Goal: Communication & Community: Share content

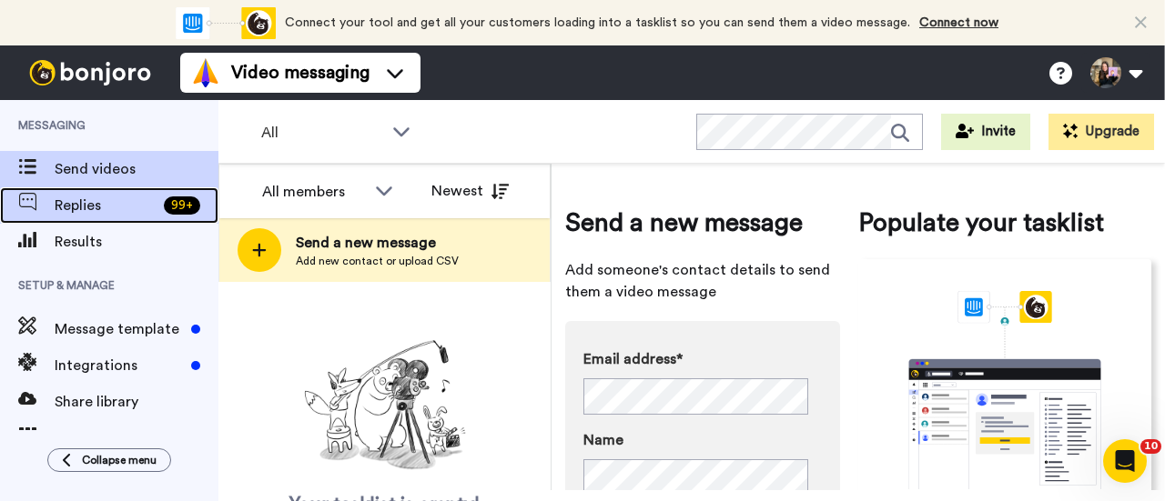
click at [146, 216] on span "Replies" at bounding box center [106, 206] width 102 height 22
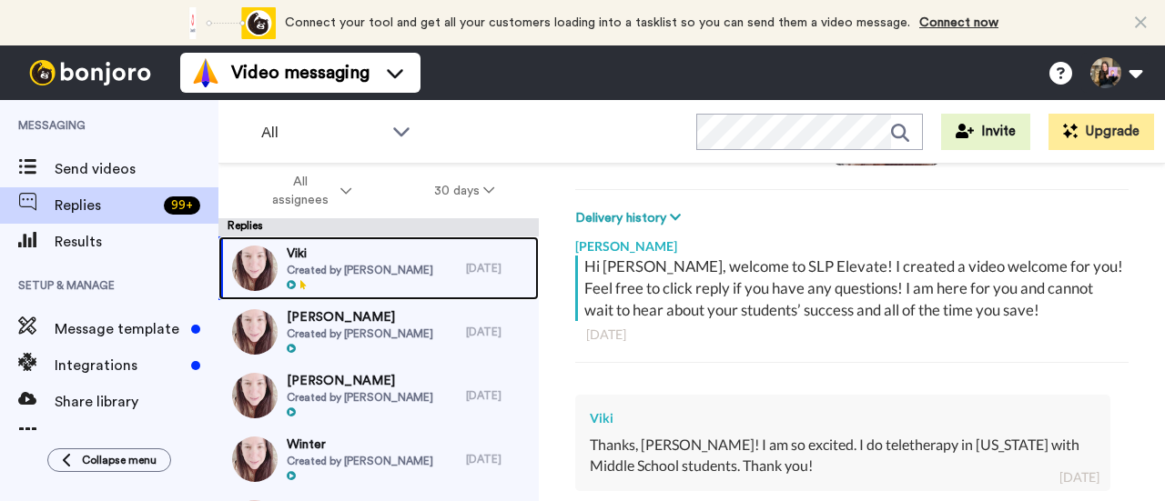
click at [441, 270] on div "Viki Created by Hallie Sherman" at bounding box center [341, 269] width 247 height 64
type textarea "x"
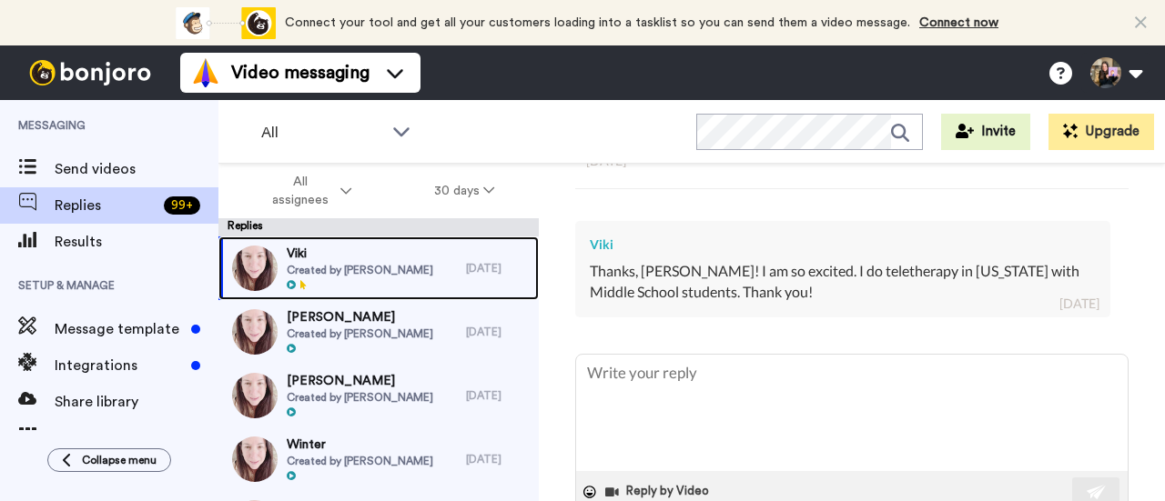
scroll to position [425, 0]
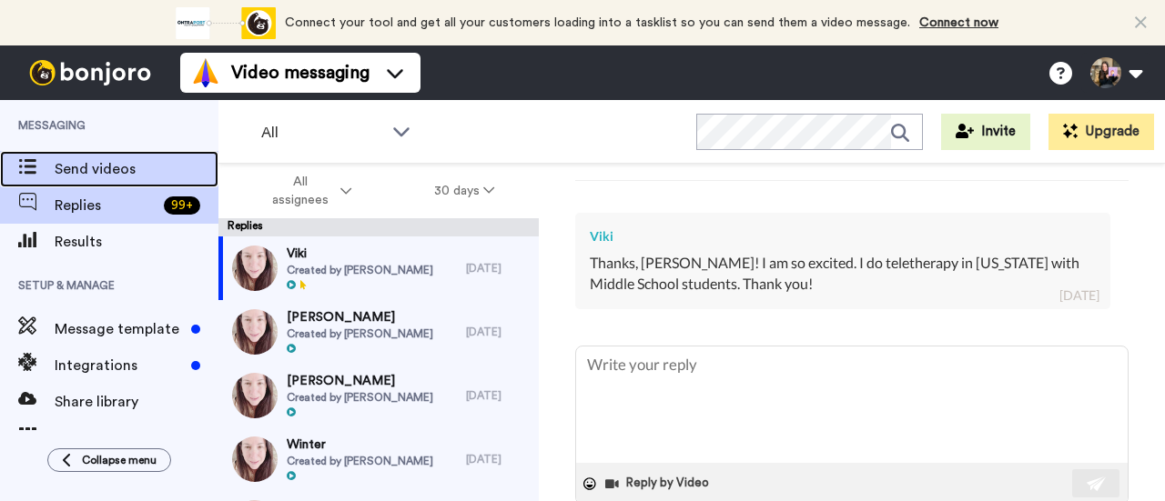
click at [93, 156] on div "Send videos" at bounding box center [109, 169] width 218 height 36
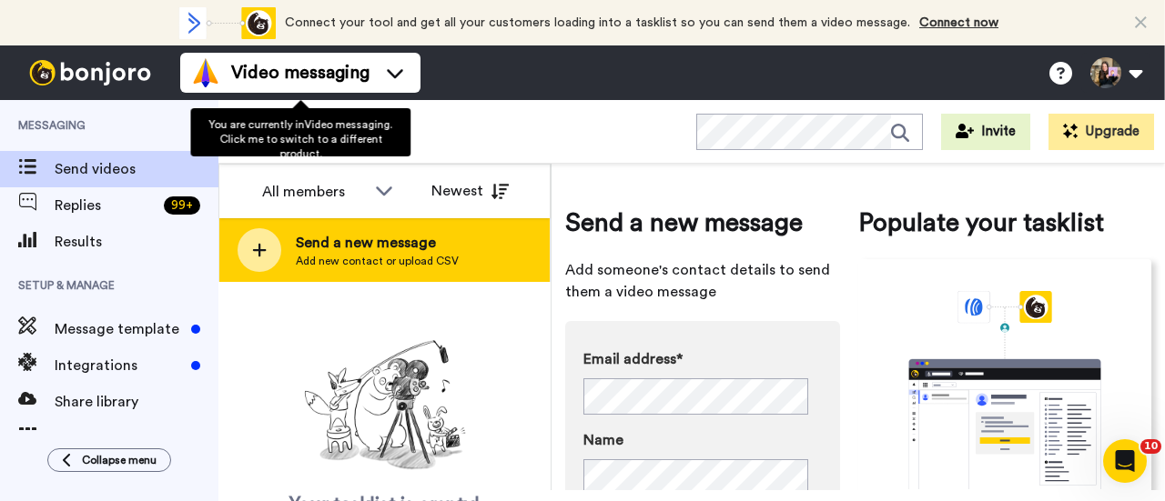
click at [377, 247] on span "Send a new message" at bounding box center [377, 243] width 163 height 22
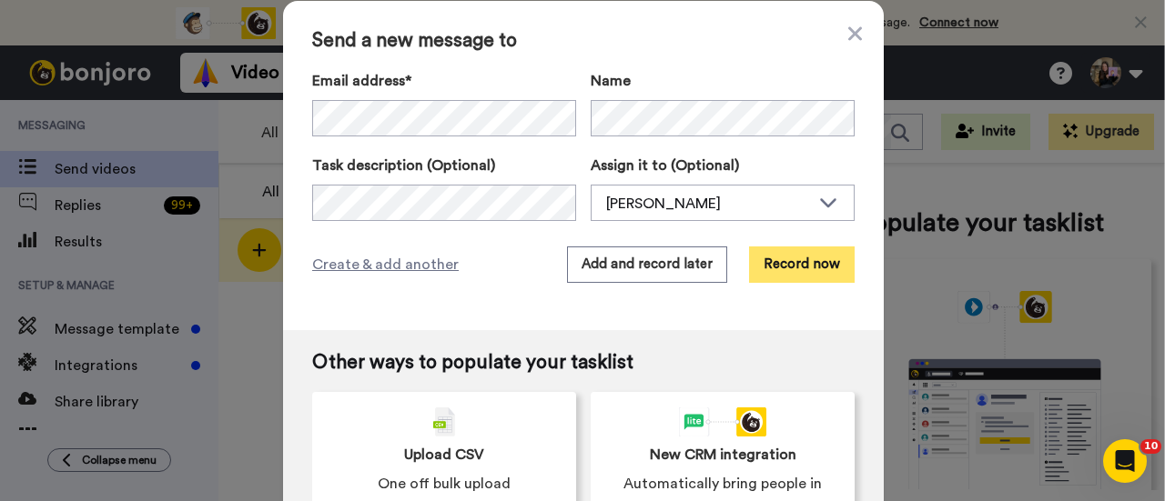
click at [827, 259] on button "Record now" at bounding box center [802, 265] width 106 height 36
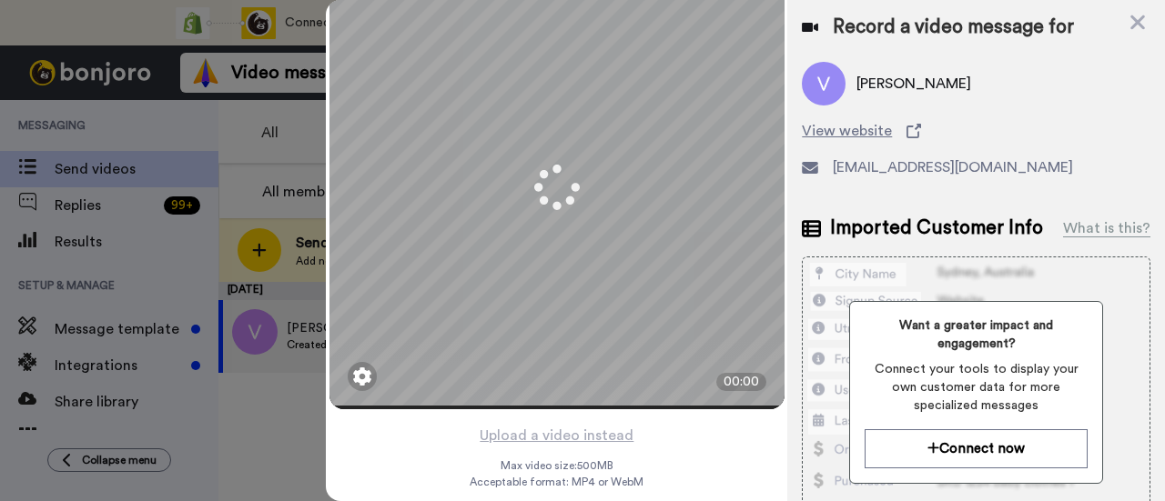
scroll to position [87, 0]
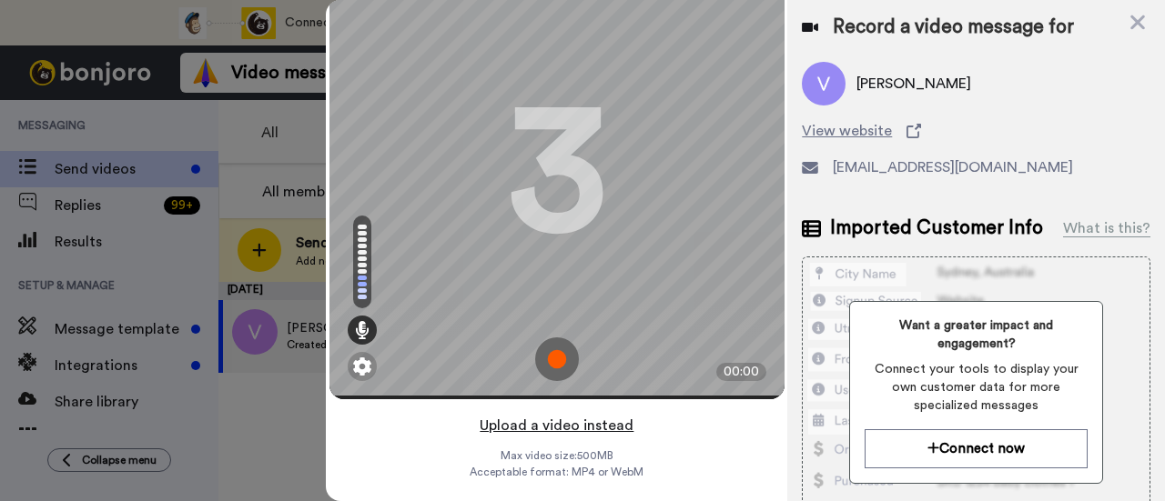
click at [577, 414] on button "Upload a video instead" at bounding box center [556, 426] width 165 height 24
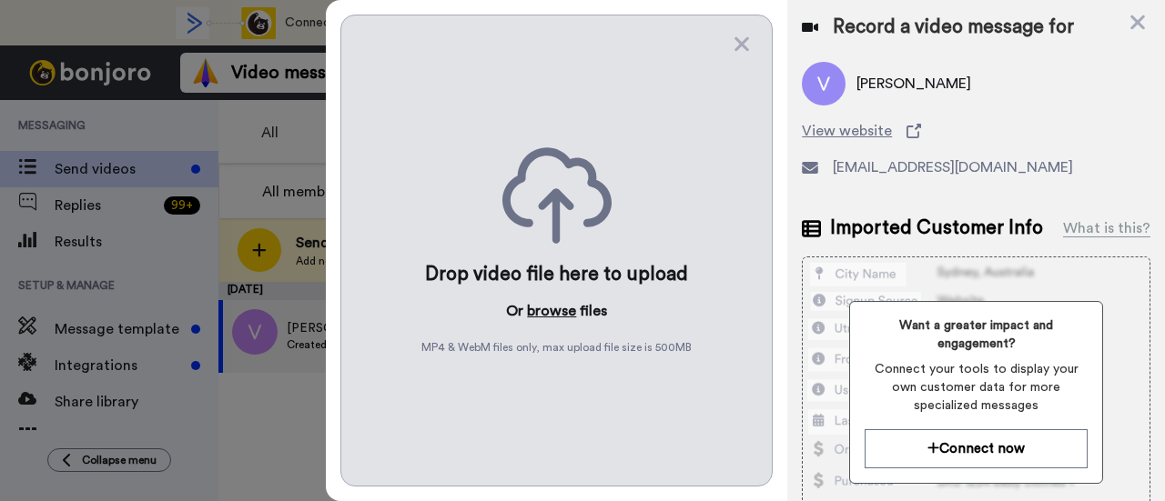
click at [556, 303] on button "browse" at bounding box center [551, 311] width 49 height 22
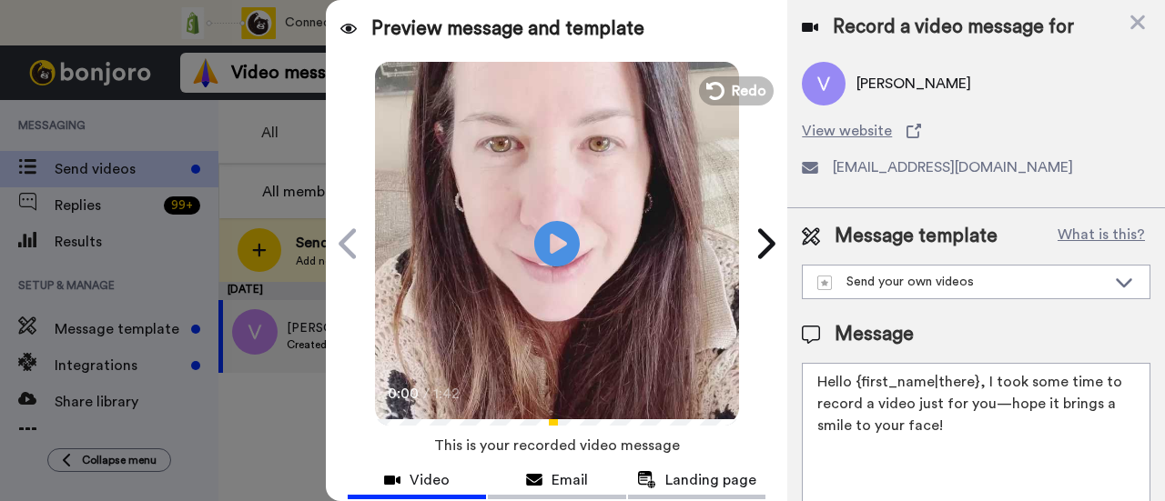
drag, startPoint x: 986, startPoint y: 426, endPoint x: 980, endPoint y: 387, distance: 39.6
click at [980, 387] on textarea "Hello {first_name|there}, I took some time to record a video just for you—hope …" at bounding box center [976, 445] width 349 height 164
paste textarea "welcome to SLP Elevate! I created a video welcome for you! Feel free to click r…"
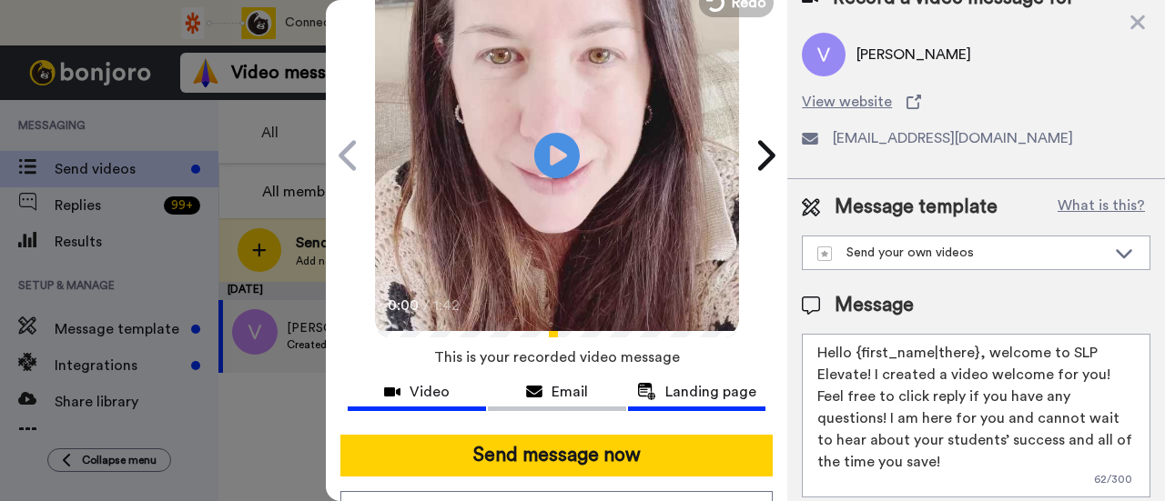
scroll to position [182, 0]
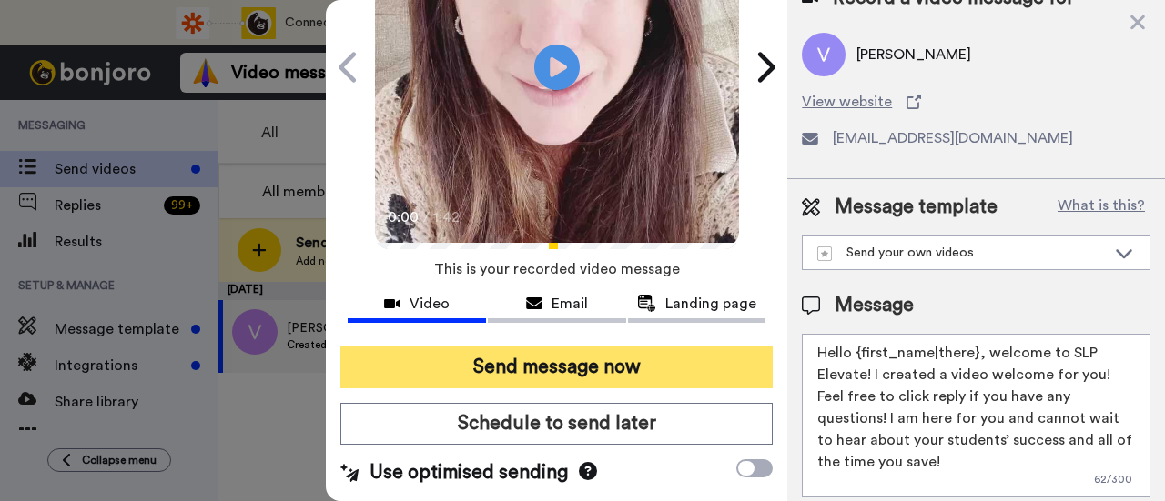
type textarea "Hello {first_name|there}, welcome to SLP Elevate! I created a video welcome for…"
click at [628, 359] on button "Send message now" at bounding box center [556, 368] width 432 height 42
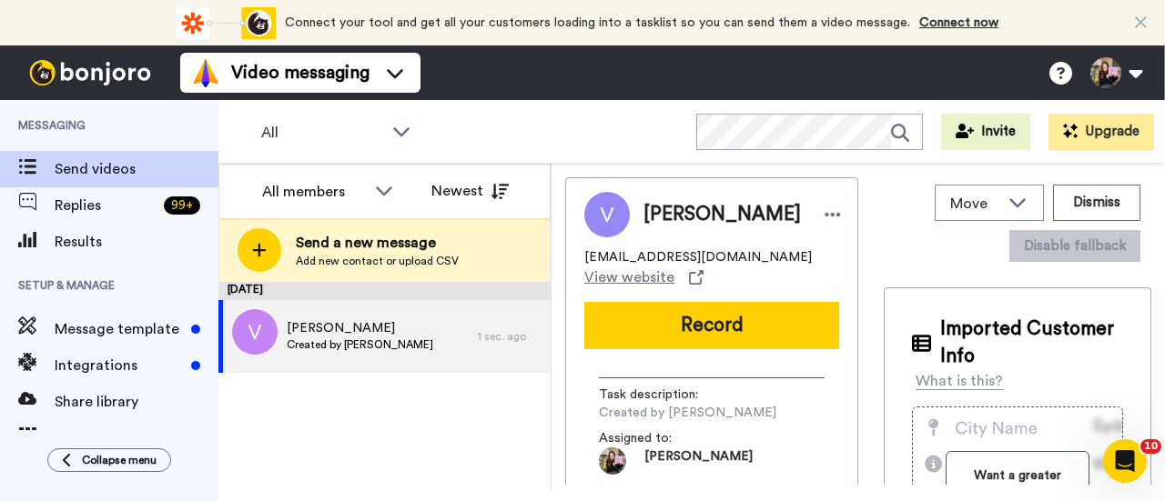
scroll to position [0, 0]
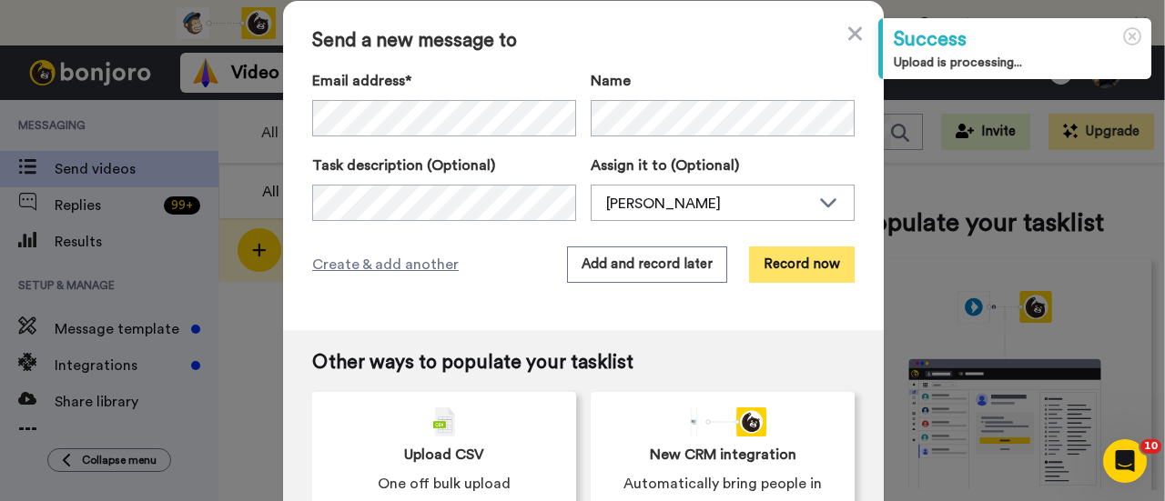
click at [810, 271] on button "Record now" at bounding box center [802, 265] width 106 height 36
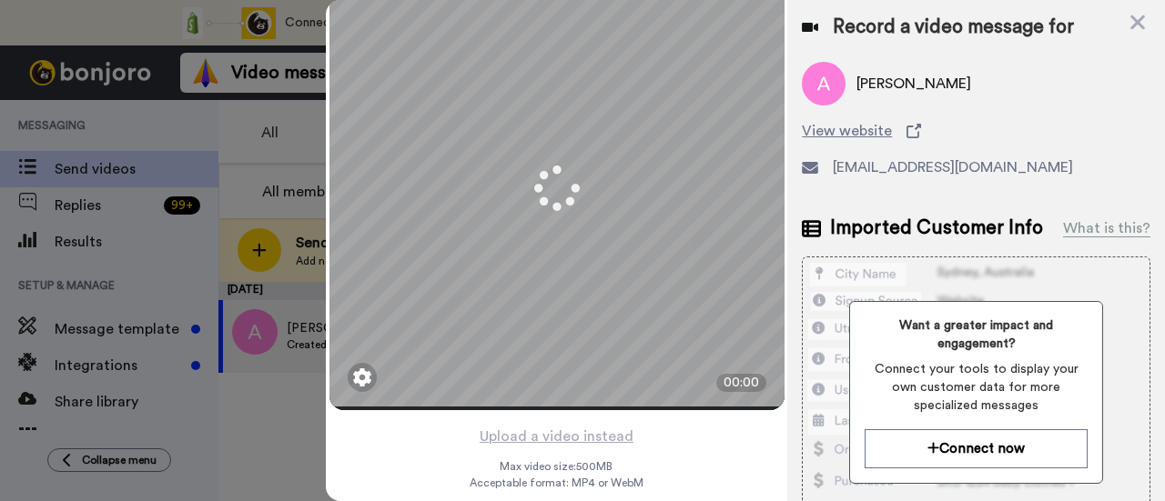
scroll to position [87, 0]
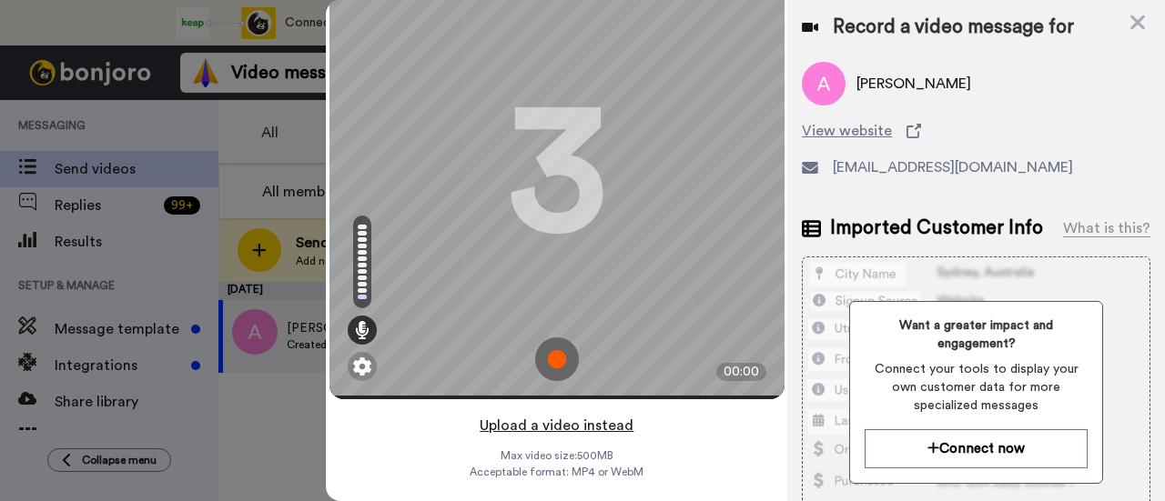
click at [610, 414] on button "Upload a video instead" at bounding box center [556, 426] width 165 height 24
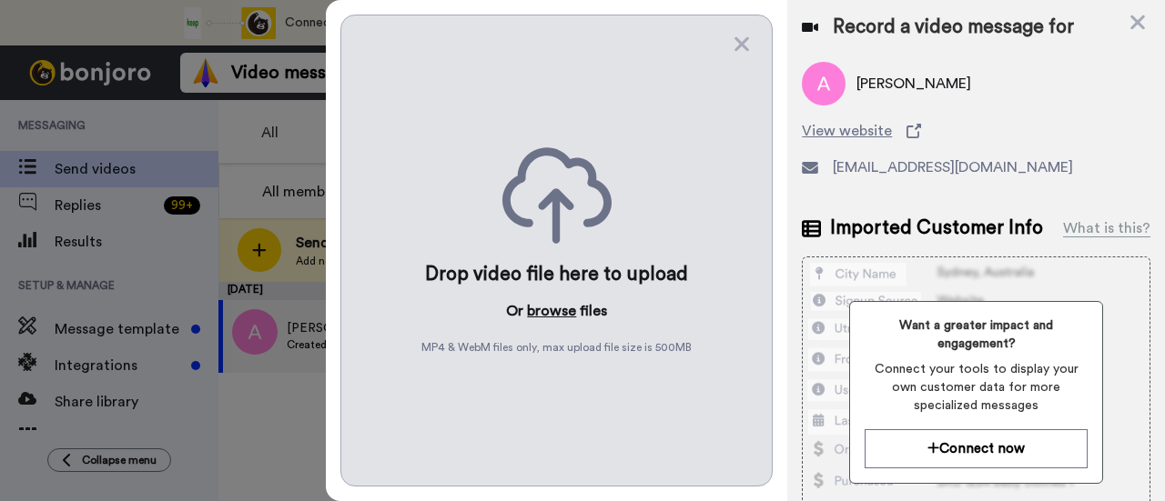
click at [550, 302] on button "browse" at bounding box center [551, 311] width 49 height 22
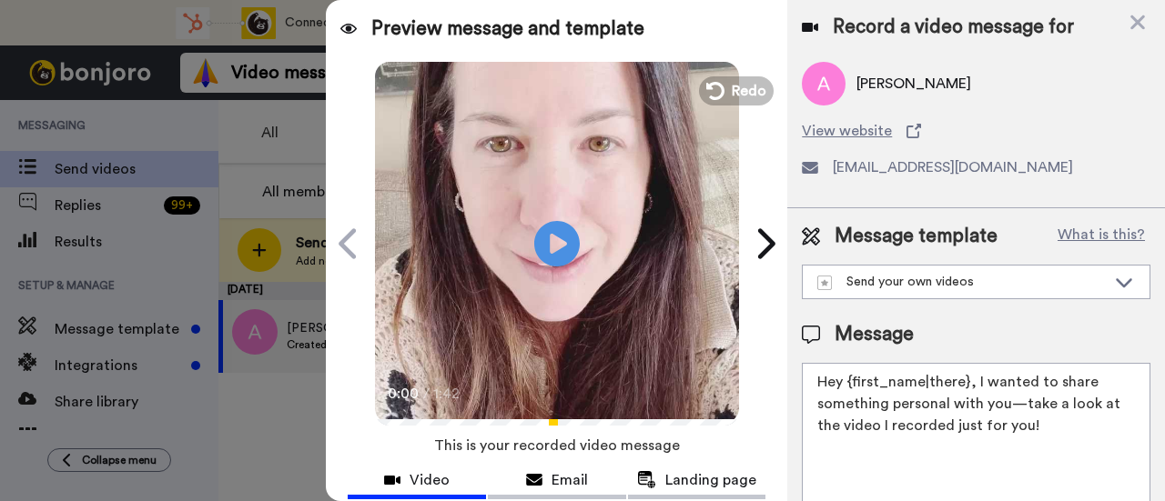
drag, startPoint x: 1059, startPoint y: 435, endPoint x: 974, endPoint y: 379, distance: 102.0
click at [974, 379] on textarea "Hey {first_name|there}, I wanted to share something personal with you—take a lo…" at bounding box center [976, 445] width 349 height 164
paste textarea "welcome to SLP Elevate! I created a video welcome for you! Feel free to click r…"
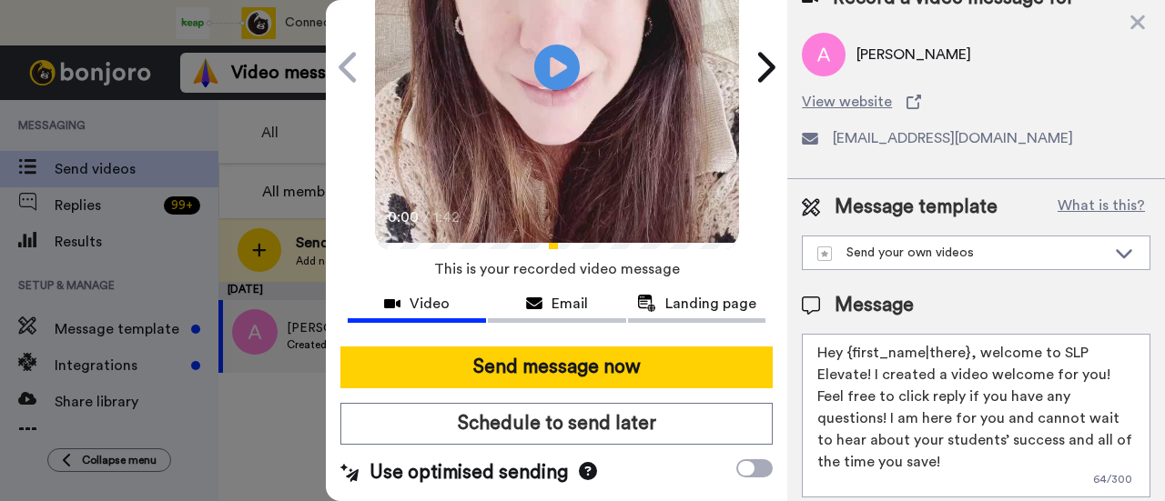
scroll to position [198, 0]
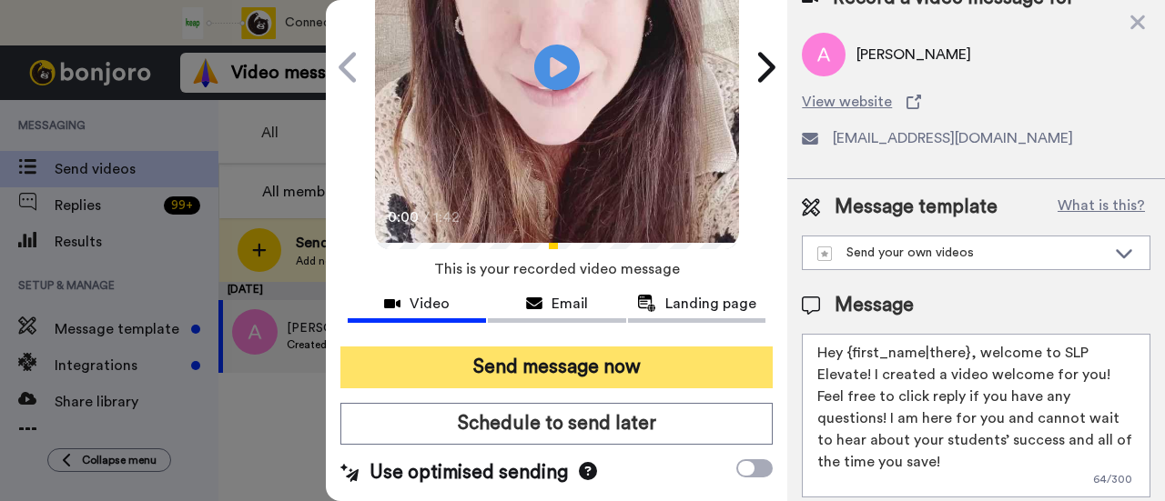
type textarea "Hey {first_name|there}, welcome to SLP Elevate! I created a video welcome for y…"
click at [686, 347] on button "Send message now" at bounding box center [556, 368] width 432 height 42
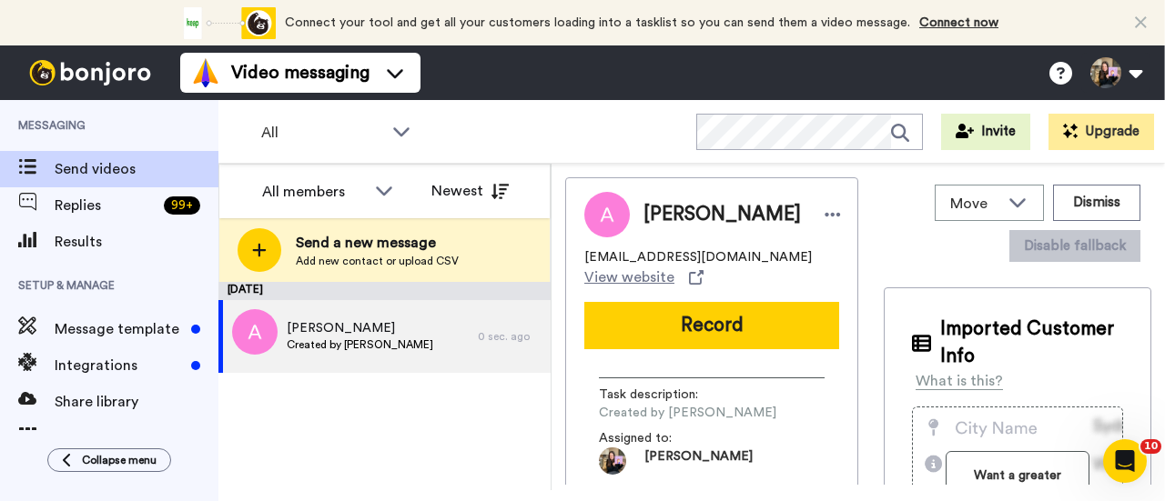
scroll to position [0, 0]
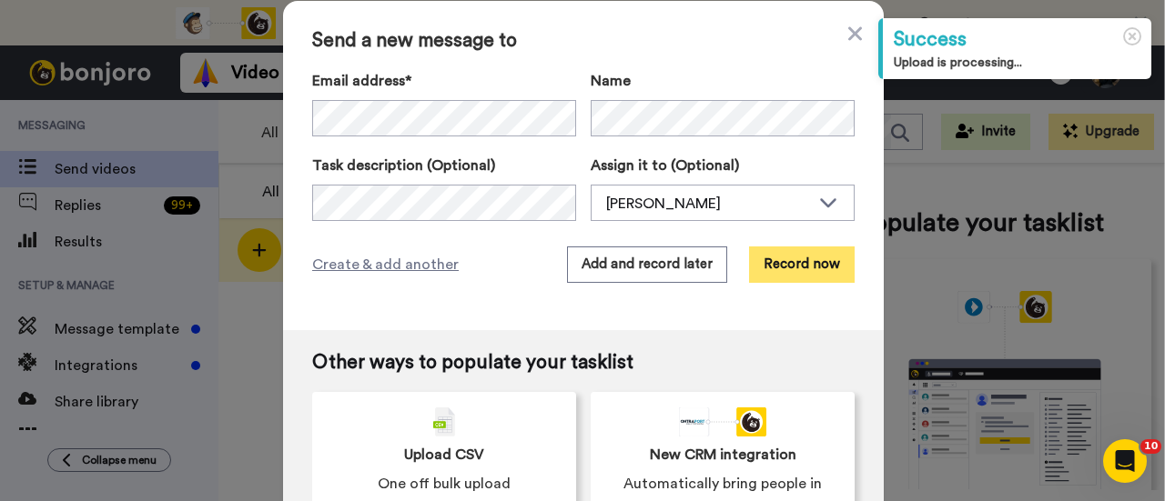
click at [793, 262] on button "Record now" at bounding box center [802, 265] width 106 height 36
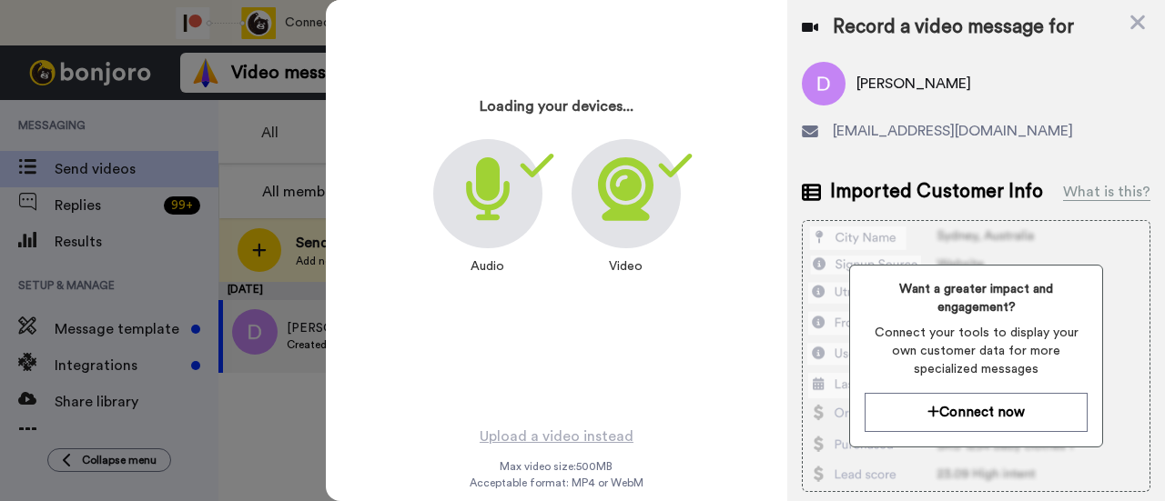
scroll to position [87, 0]
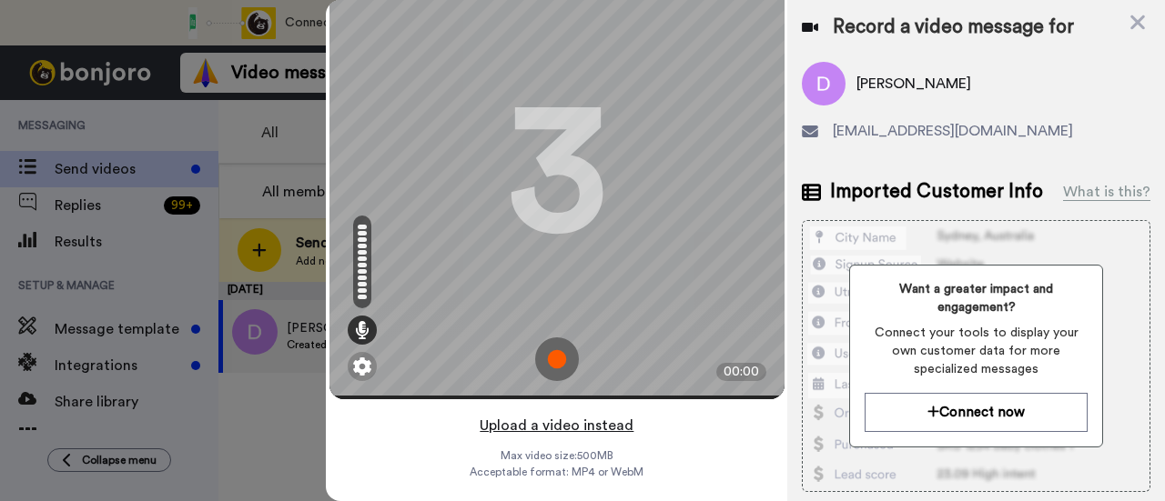
click at [615, 414] on button "Upload a video instead" at bounding box center [556, 426] width 165 height 24
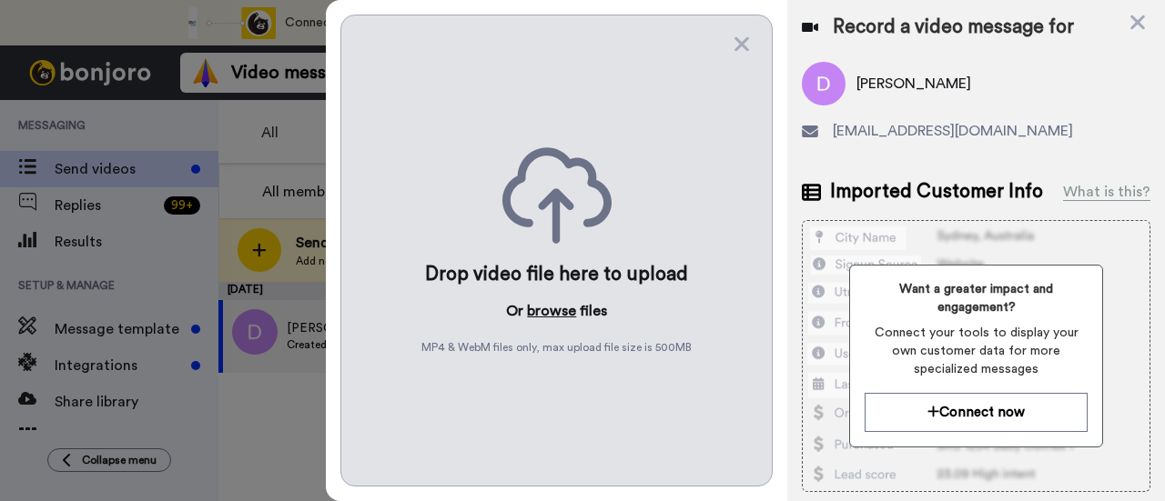
click at [557, 309] on button "browse" at bounding box center [551, 311] width 49 height 22
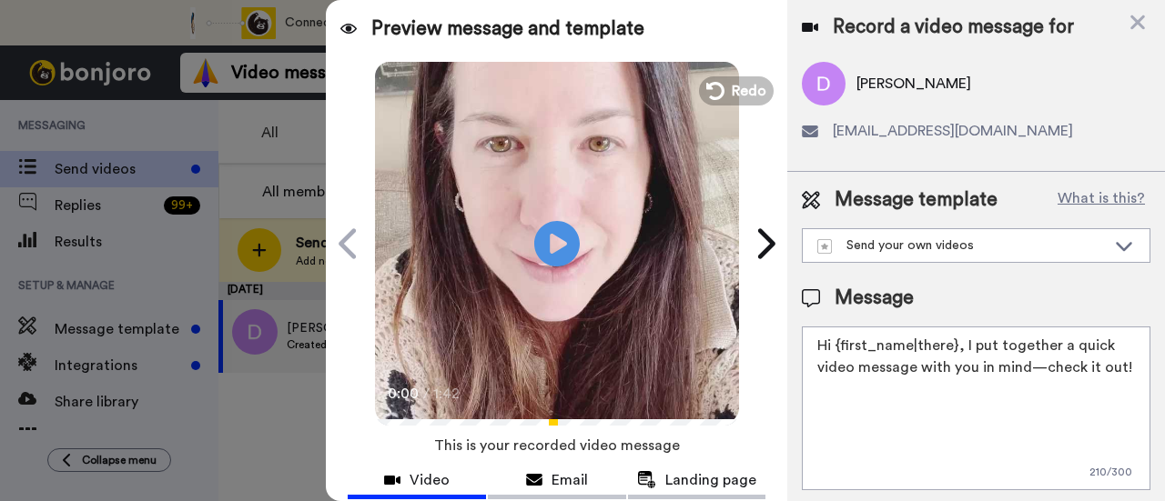
drag, startPoint x: 926, startPoint y: 392, endPoint x: 964, endPoint y: 348, distance: 58.1
click at [964, 348] on textarea "Hi {first_name|there}, I put together a quick video message with you in mind—ch…" at bounding box center [976, 409] width 349 height 164
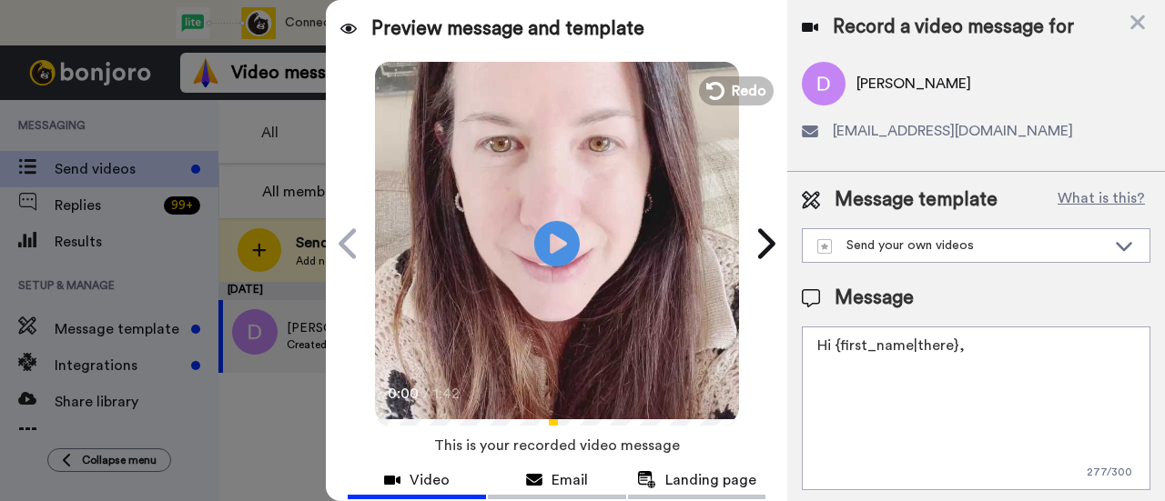
paste textarea "welcome to SLP Elevate! I created a video welcome for you! Feel free to click r…"
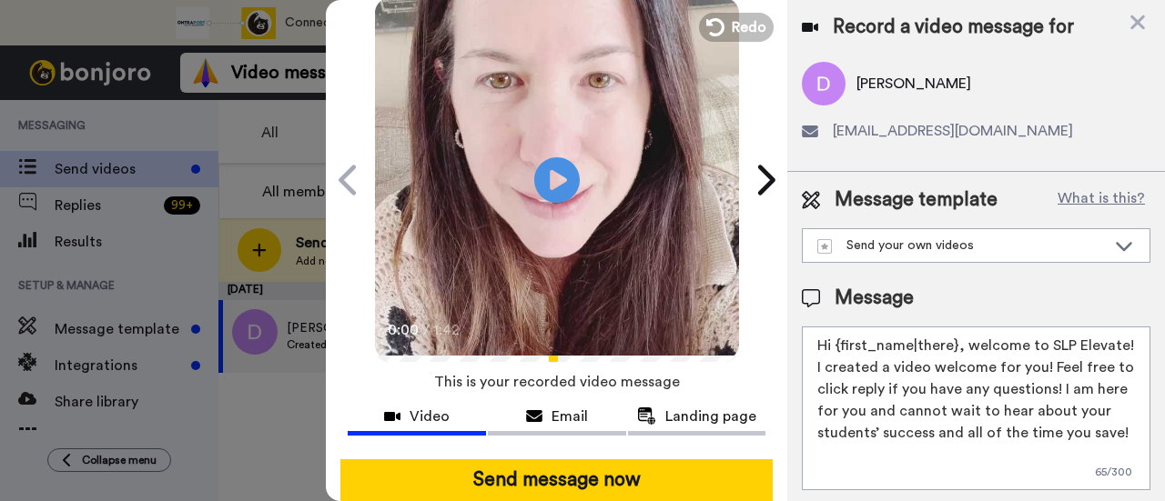
scroll to position [91, 0]
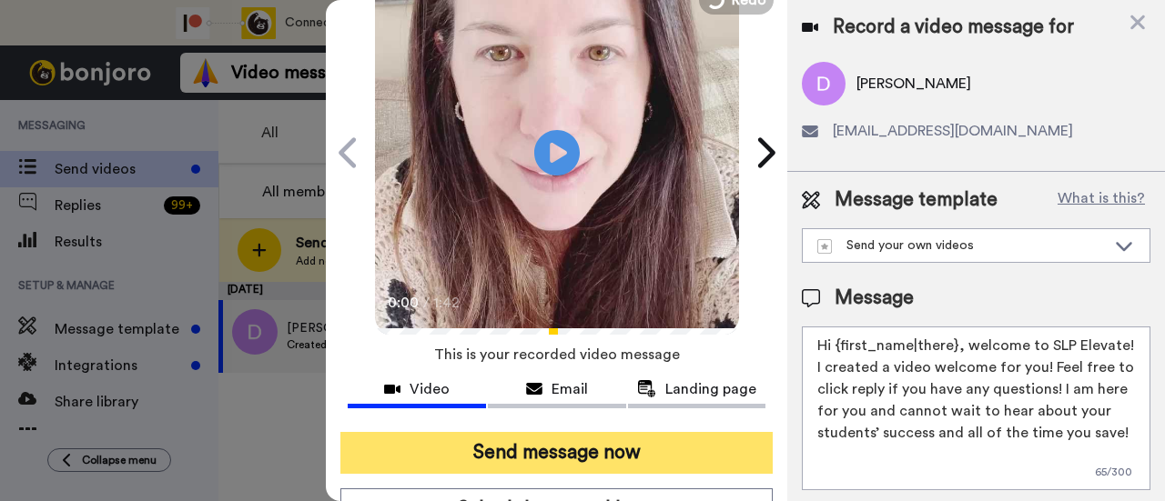
type textarea "Hi {first_name|there}, welcome to SLP Elevate! I created a video welcome for yo…"
click at [584, 453] on button "Send message now" at bounding box center [556, 453] width 432 height 42
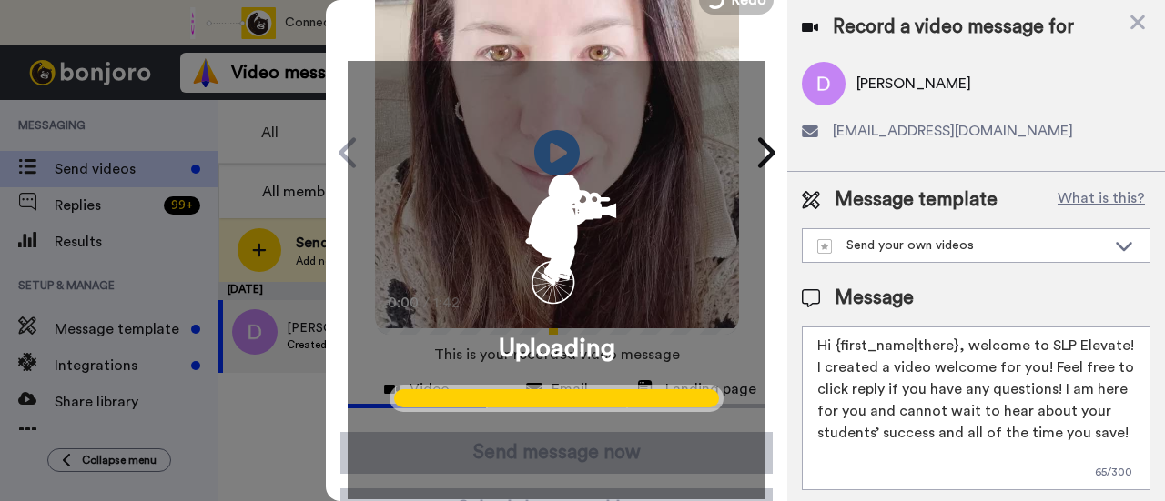
scroll to position [0, 0]
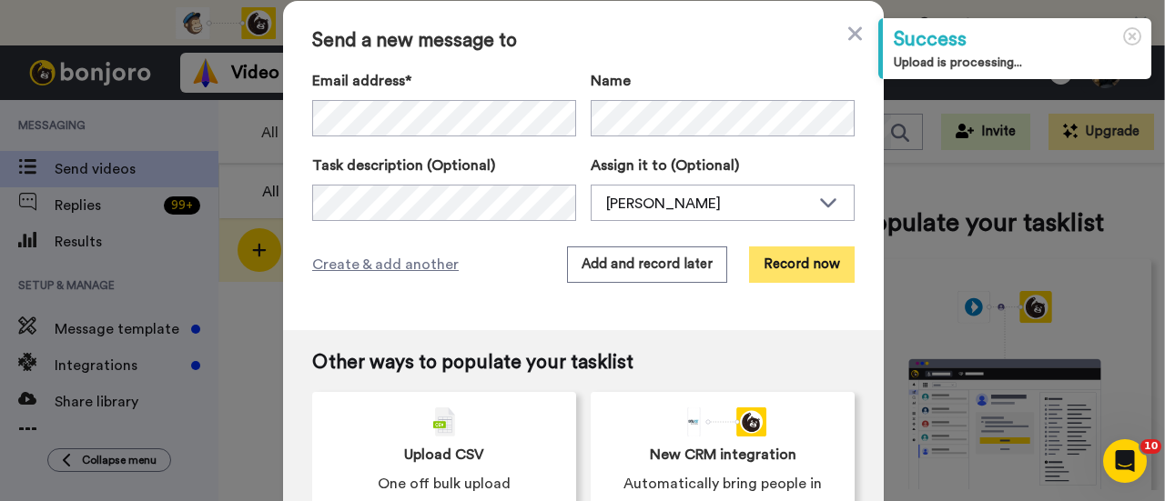
click at [807, 261] on button "Record now" at bounding box center [802, 265] width 106 height 36
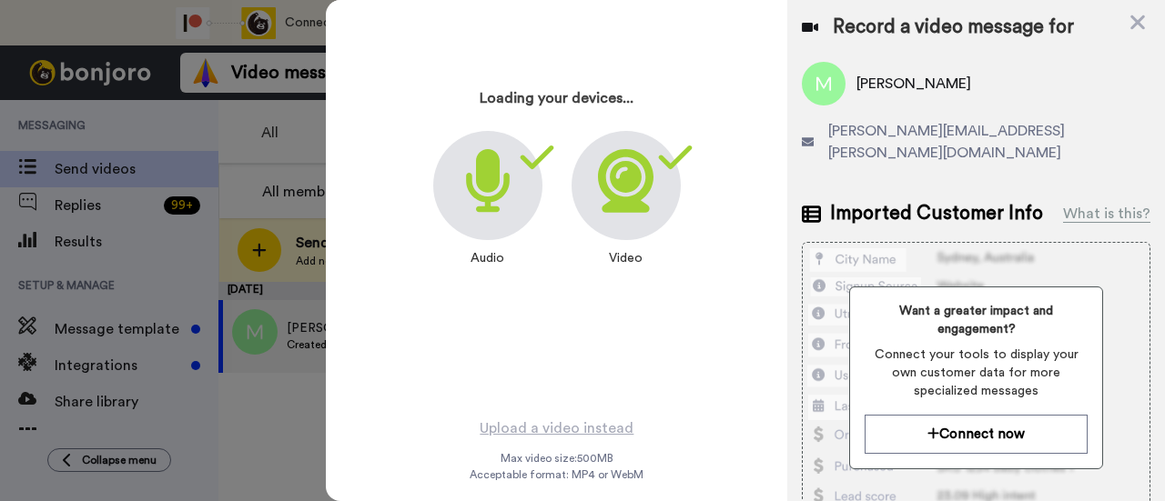
scroll to position [87, 0]
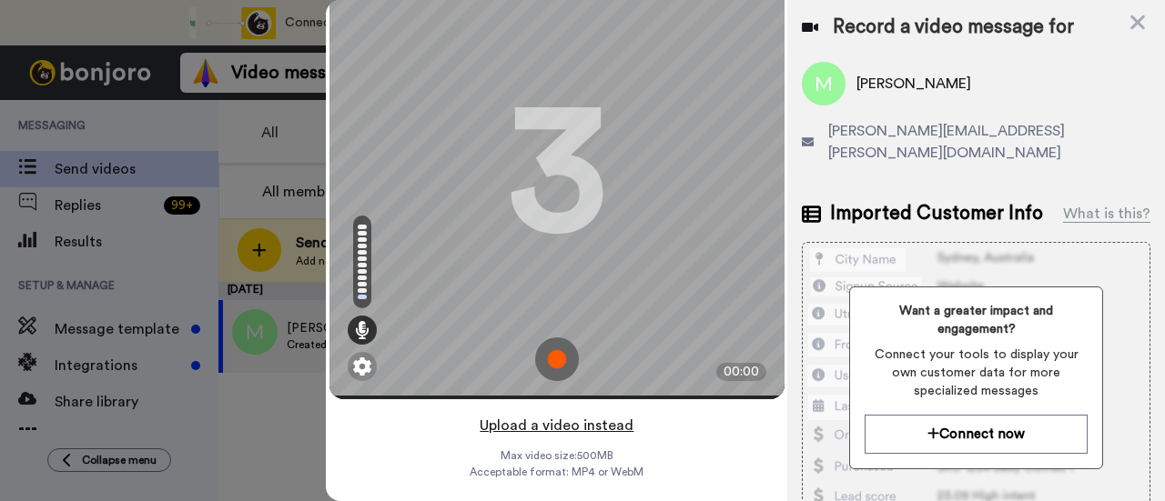
click at [582, 414] on button "Upload a video instead" at bounding box center [556, 426] width 165 height 24
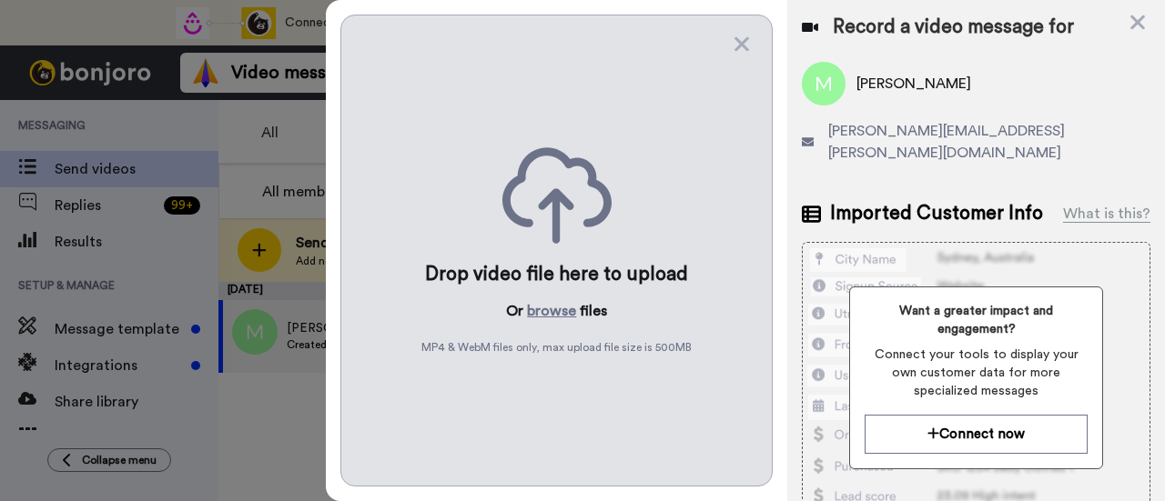
scroll to position [0, 0]
click at [553, 317] on div "Drop video file here to upload Or browse files MP4 & WebM files only, max uploa…" at bounding box center [556, 251] width 432 height 472
click at [556, 301] on button "browse" at bounding box center [551, 311] width 49 height 22
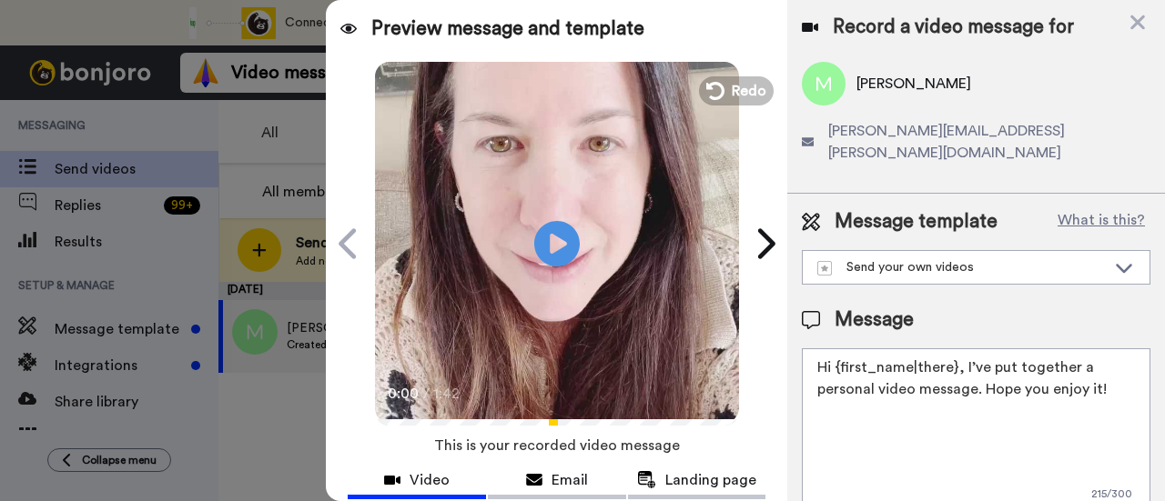
drag, startPoint x: 1108, startPoint y: 372, endPoint x: 963, endPoint y: 337, distance: 149.9
click at [963, 349] on textarea "Hi {first_name|there}, I’ve put together a personal video message. Hope you enj…" at bounding box center [976, 431] width 349 height 164
paste textarea "welcome to SLP Elevate! I created a video welcome for you! Feel free to click r…"
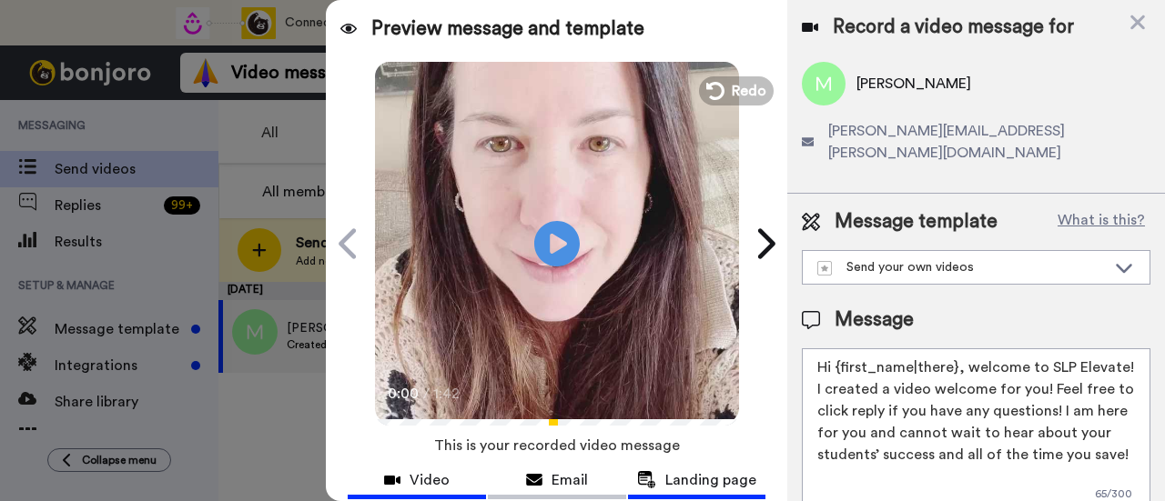
scroll to position [182, 0]
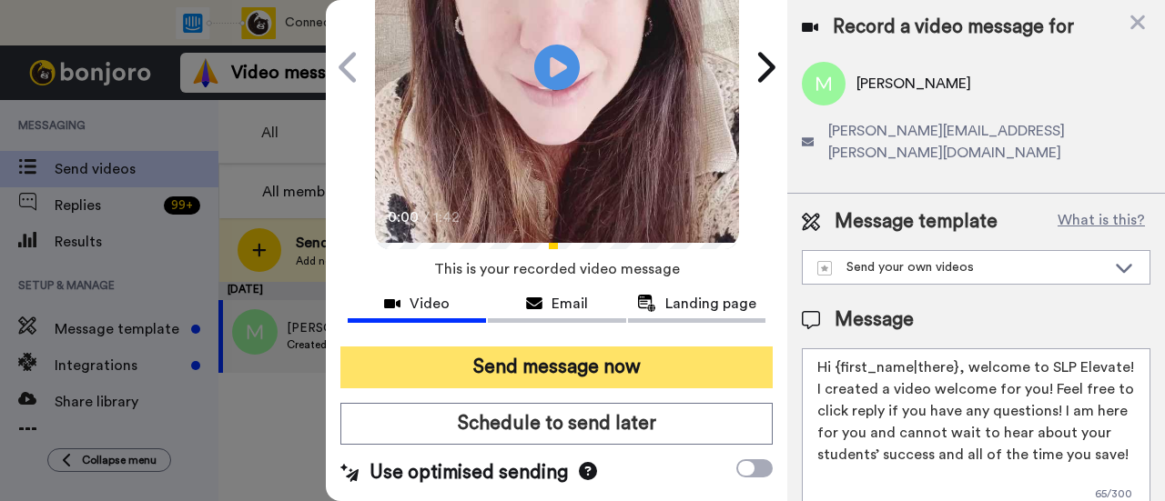
type textarea "Hi {first_name|there}, welcome to SLP Elevate! I created a video welcome for yo…"
click at [684, 367] on button "Send message now" at bounding box center [556, 368] width 432 height 42
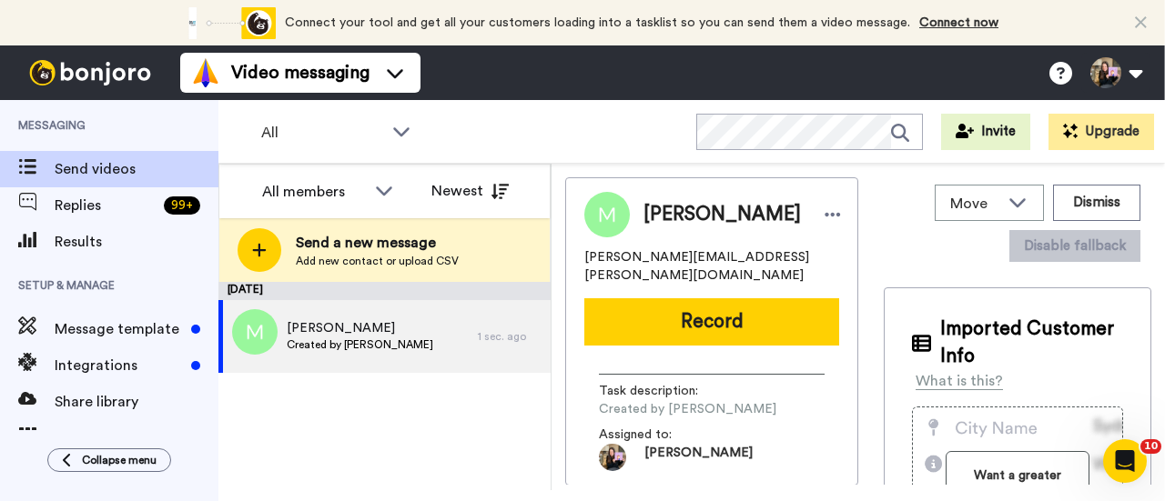
scroll to position [0, 0]
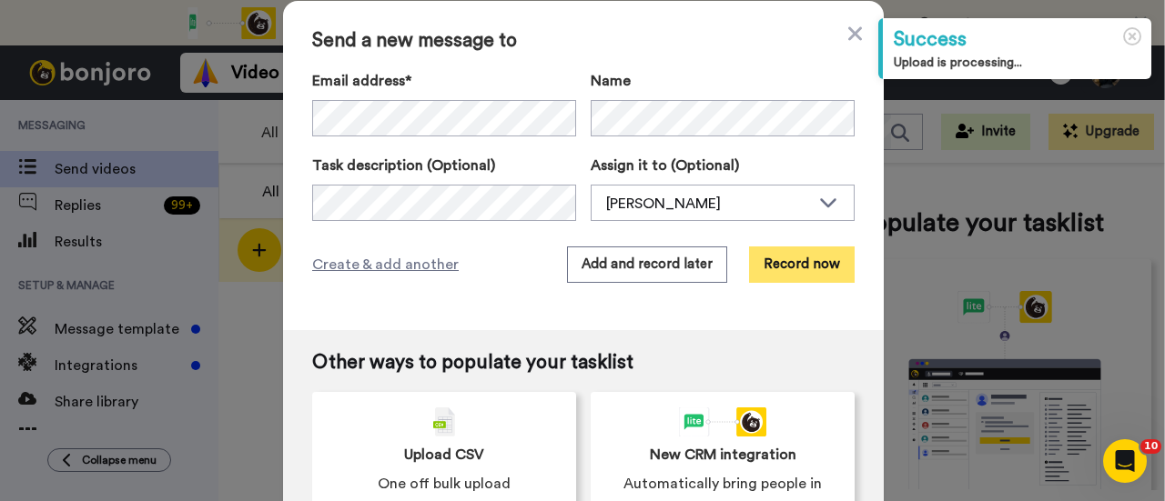
click at [811, 278] on button "Record now" at bounding box center [802, 265] width 106 height 36
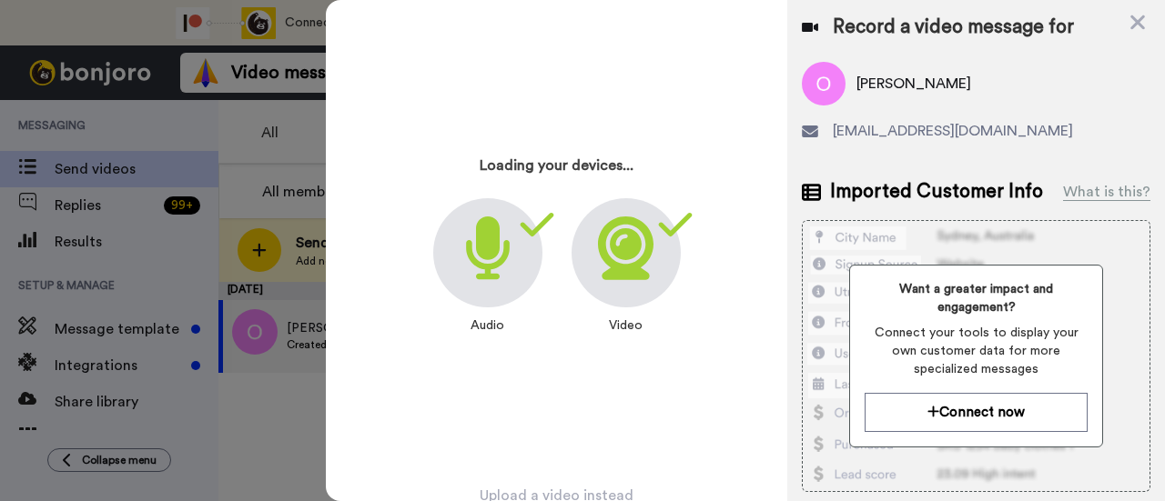
scroll to position [87, 0]
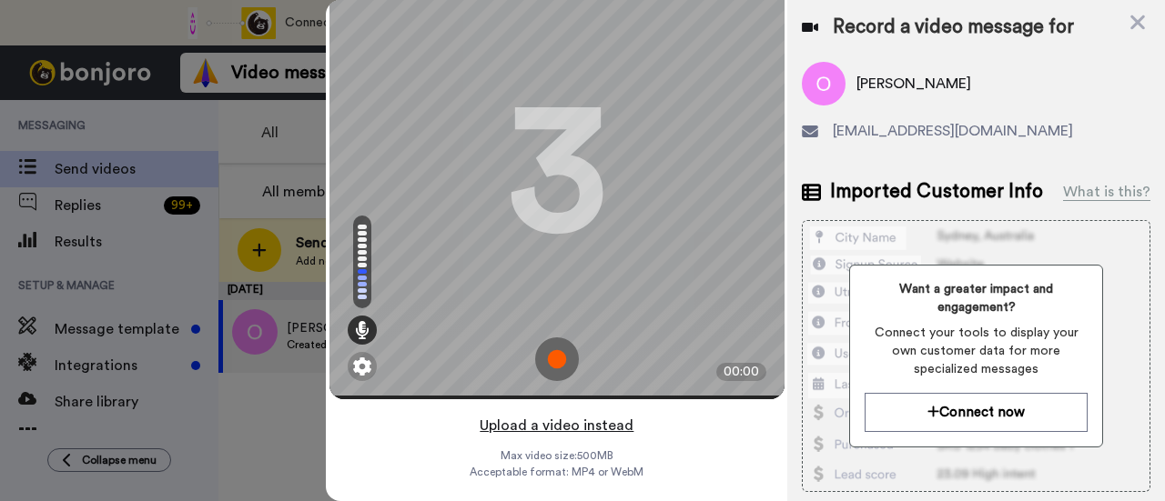
click at [608, 414] on button "Upload a video instead" at bounding box center [556, 426] width 165 height 24
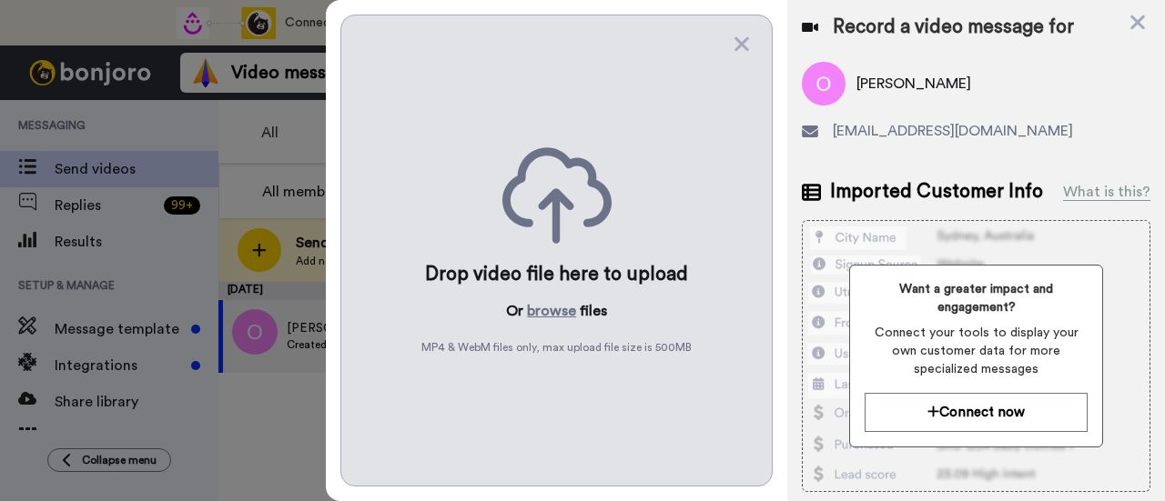
scroll to position [0, 0]
click at [564, 301] on button "browse" at bounding box center [551, 311] width 49 height 22
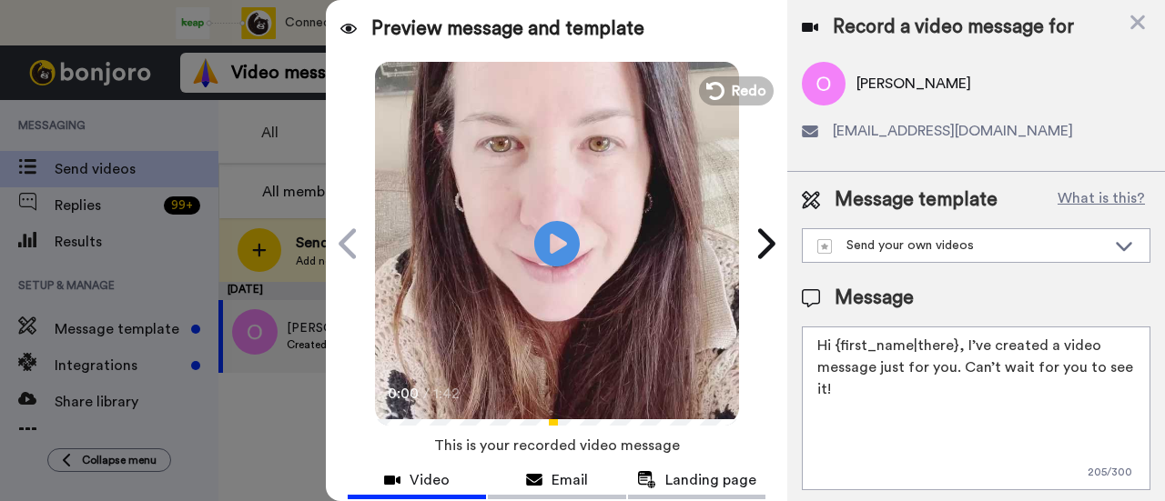
drag, startPoint x: 908, startPoint y: 388, endPoint x: 958, endPoint y: 345, distance: 65.8
click at [958, 345] on textarea "Hi {first_name|there}, I’ve created a video message just for you. Can’t wait fo…" at bounding box center [976, 409] width 349 height 164
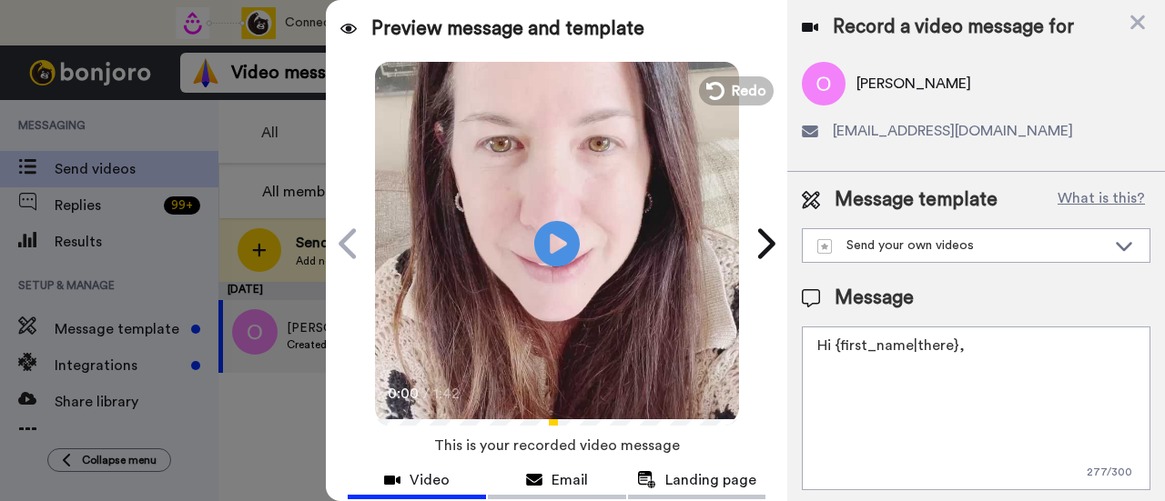
paste textarea "welcome to SLP Elevate! I created a video welcome for you! Feel free to click r…"
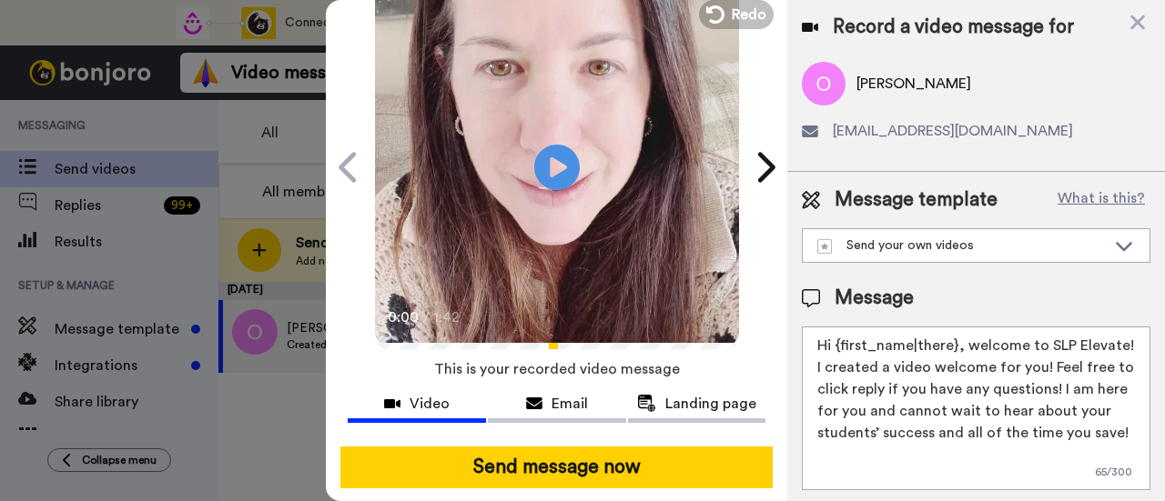
scroll to position [182, 0]
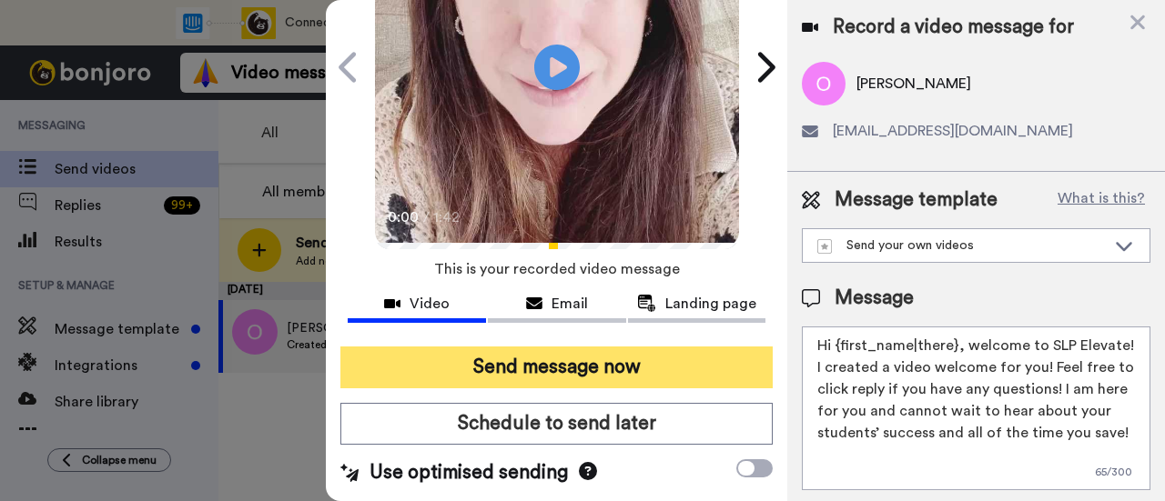
type textarea "Hi {first_name|there}, welcome to SLP Elevate! I created a video welcome for yo…"
click at [677, 369] on button "Send message now" at bounding box center [556, 368] width 432 height 42
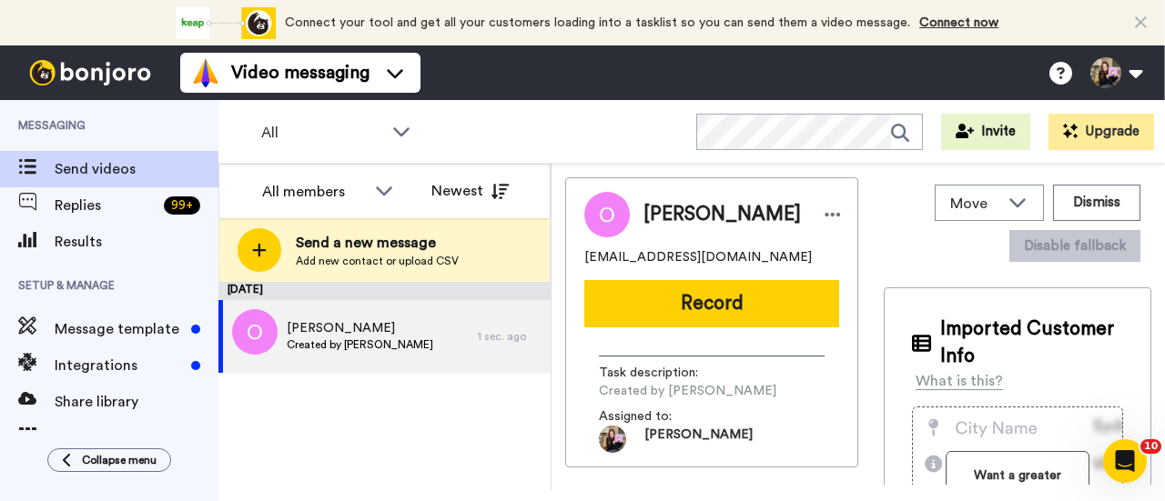
scroll to position [0, 0]
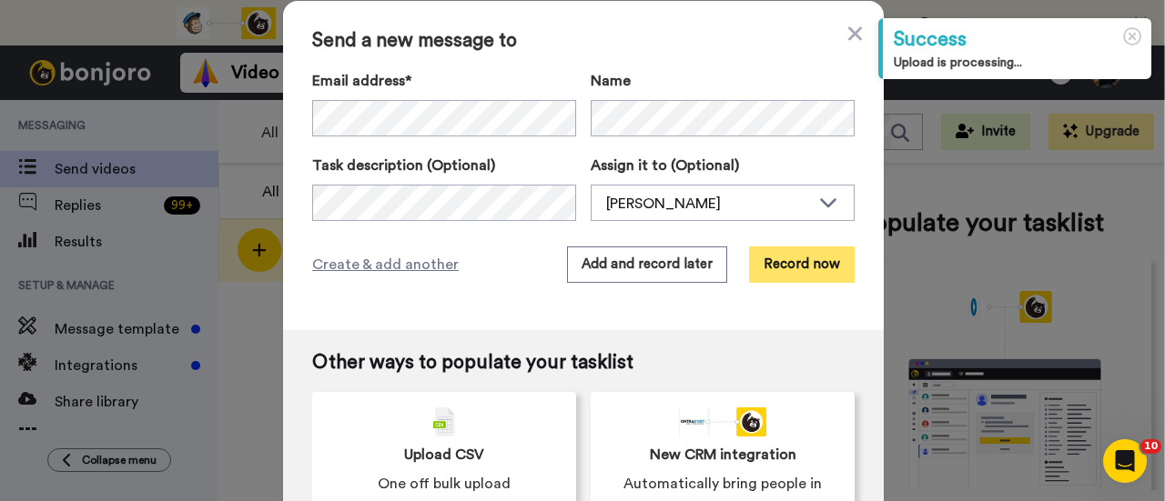
click at [823, 273] on button "Record now" at bounding box center [802, 265] width 106 height 36
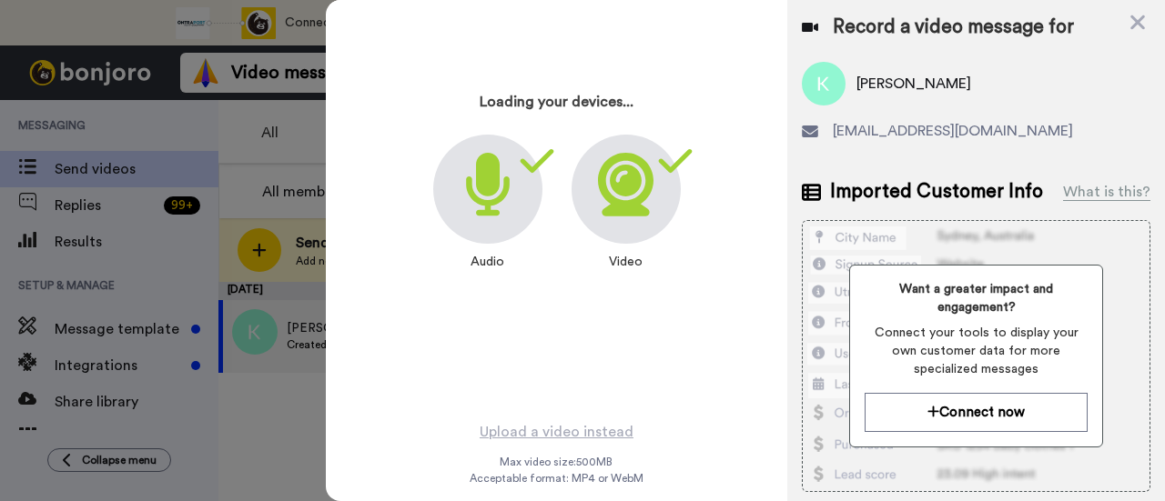
scroll to position [87, 0]
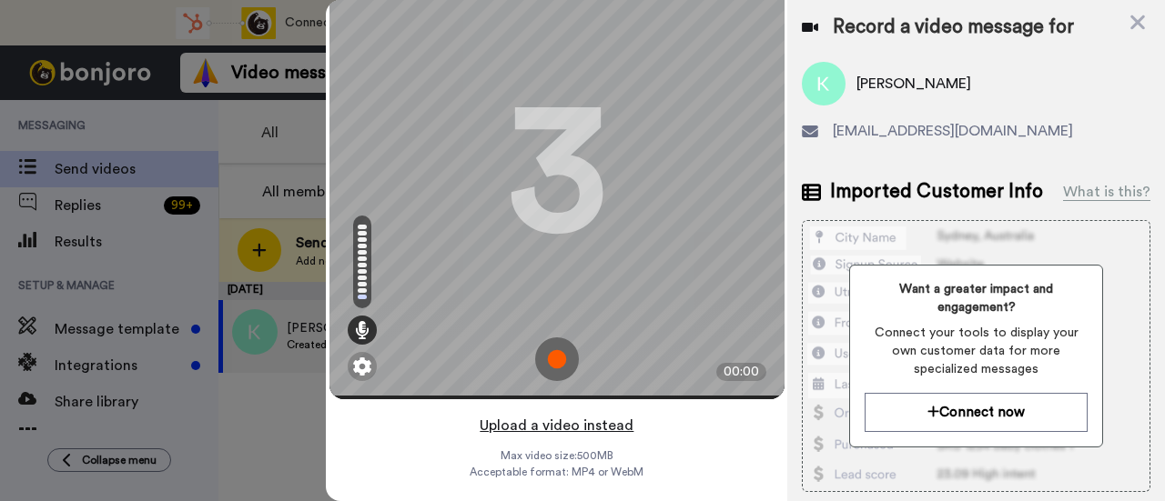
click at [601, 414] on button "Upload a video instead" at bounding box center [556, 426] width 165 height 24
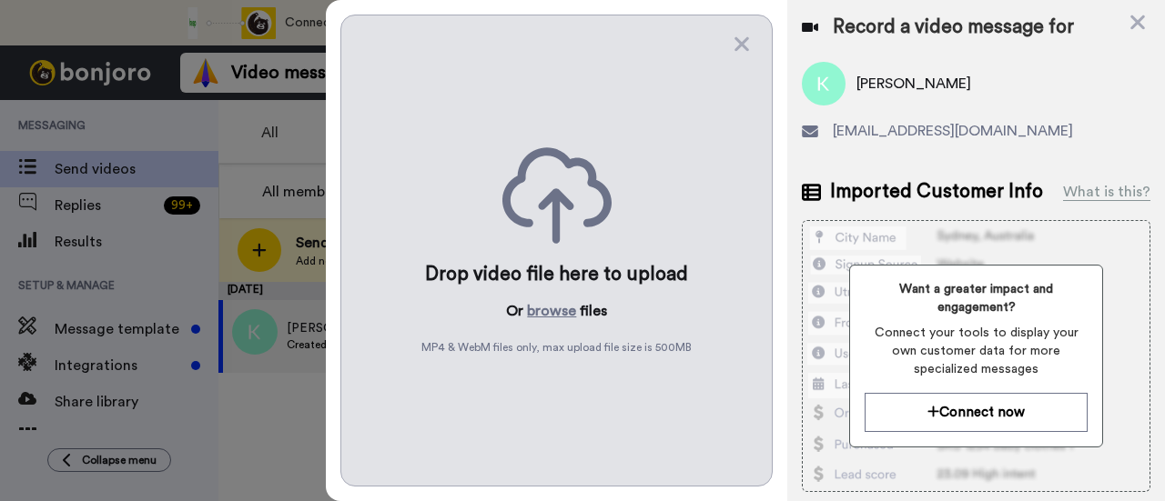
scroll to position [0, 0]
click at [558, 300] on button "browse" at bounding box center [551, 311] width 49 height 22
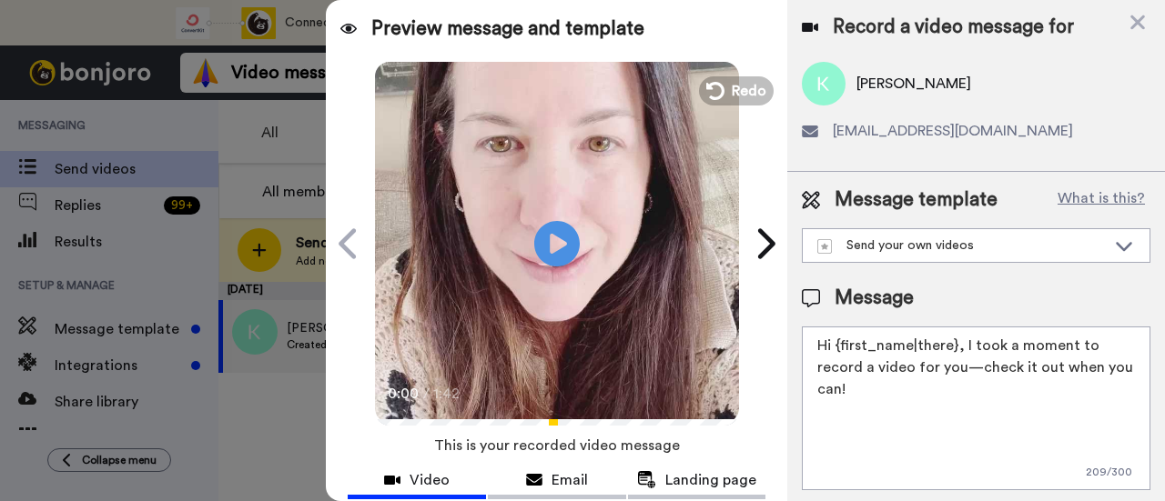
drag, startPoint x: 1006, startPoint y: 389, endPoint x: 960, endPoint y: 345, distance: 64.4
click at [960, 345] on textarea "Hi {first_name|there}, I took a moment to record a video for you—check it out w…" at bounding box center [976, 409] width 349 height 164
paste textarea "welcome to SLP Elevate! I created a video welcome for you! Feel free to click r…"
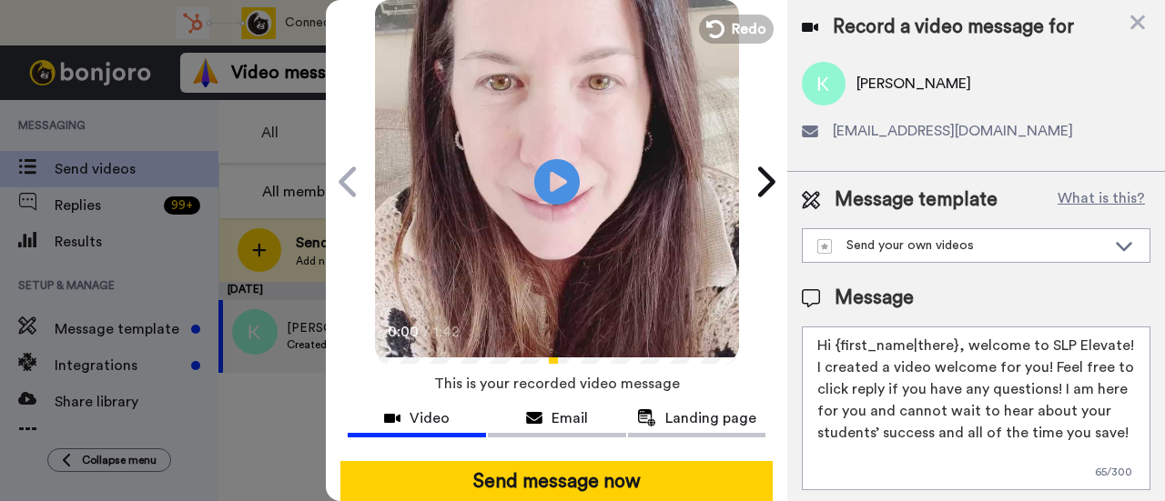
scroll to position [91, 0]
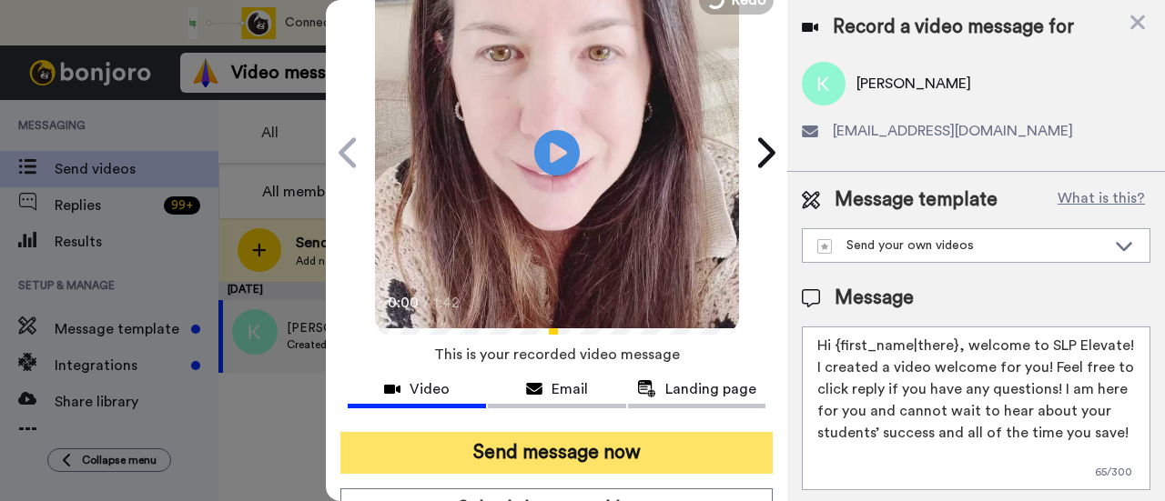
type textarea "Hi {first_name|there}, welcome to SLP Elevate! I created a video welcome for yo…"
click at [653, 454] on button "Send message now" at bounding box center [556, 453] width 432 height 42
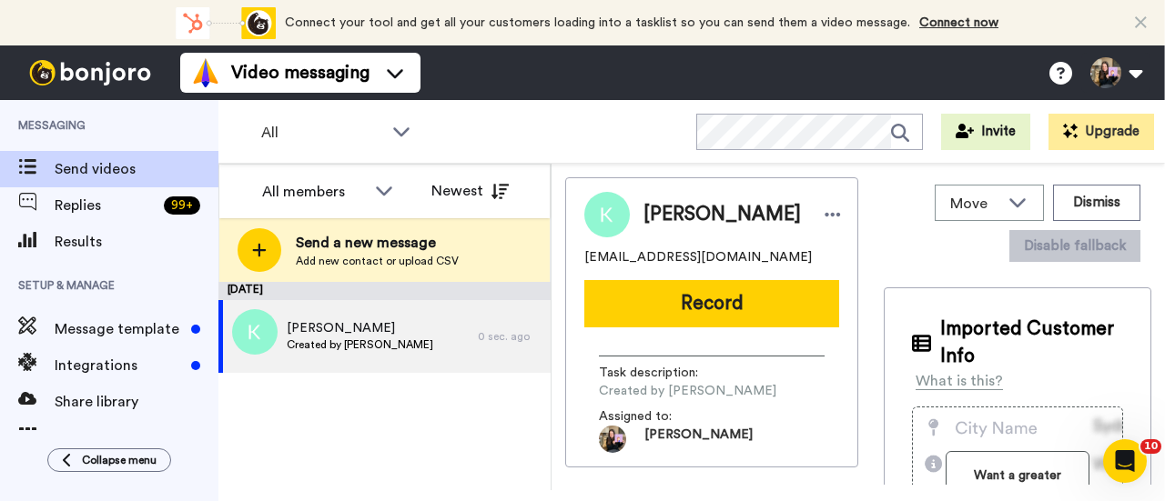
scroll to position [0, 0]
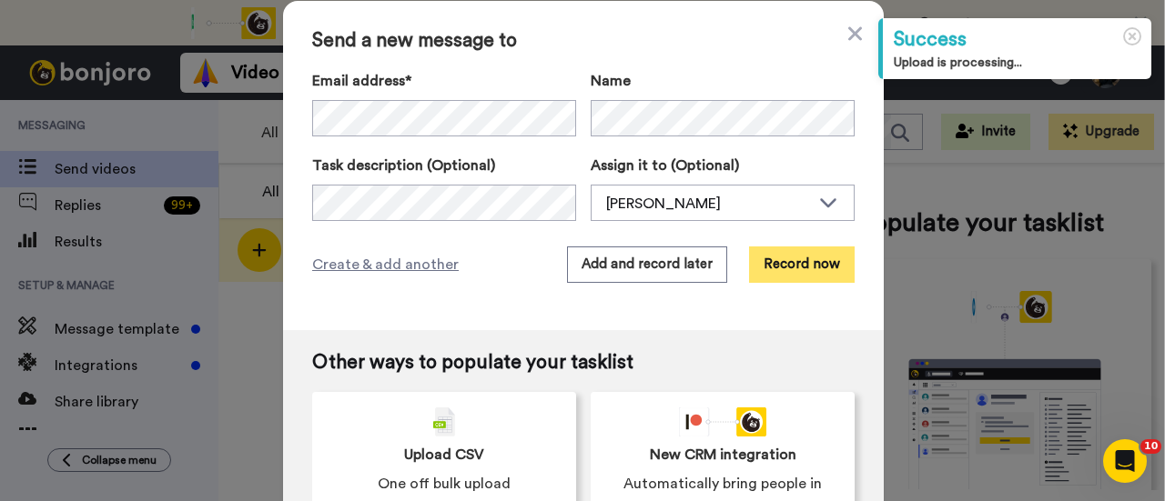
click at [832, 261] on button "Record now" at bounding box center [802, 265] width 106 height 36
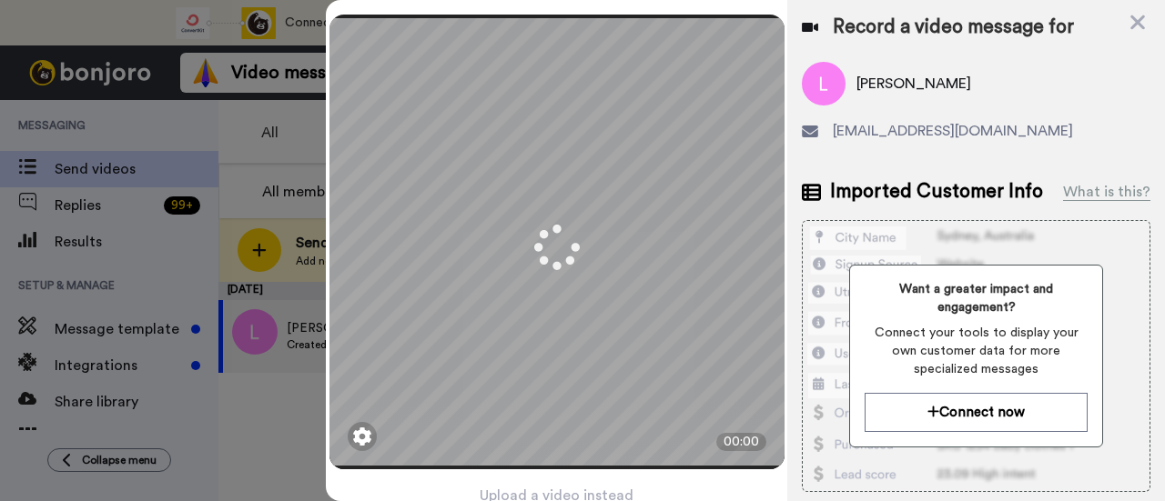
scroll to position [87, 0]
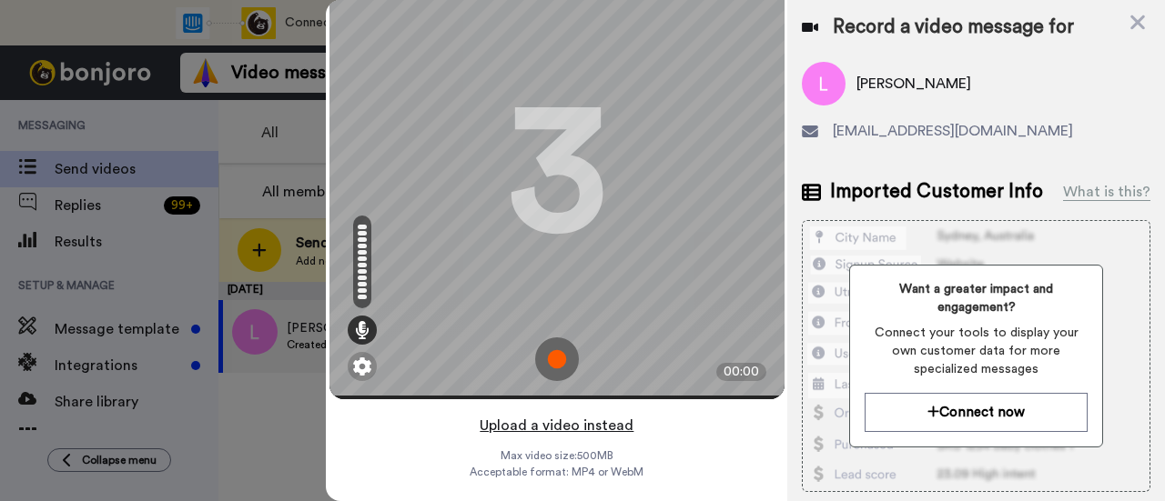
click at [603, 414] on button "Upload a video instead" at bounding box center [556, 426] width 165 height 24
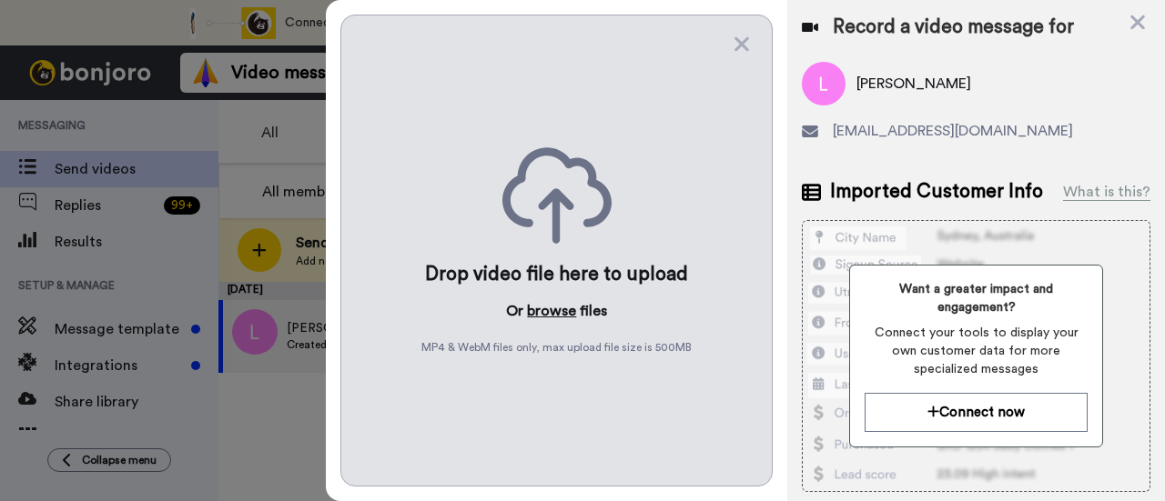
click at [560, 300] on button "browse" at bounding box center [551, 311] width 49 height 22
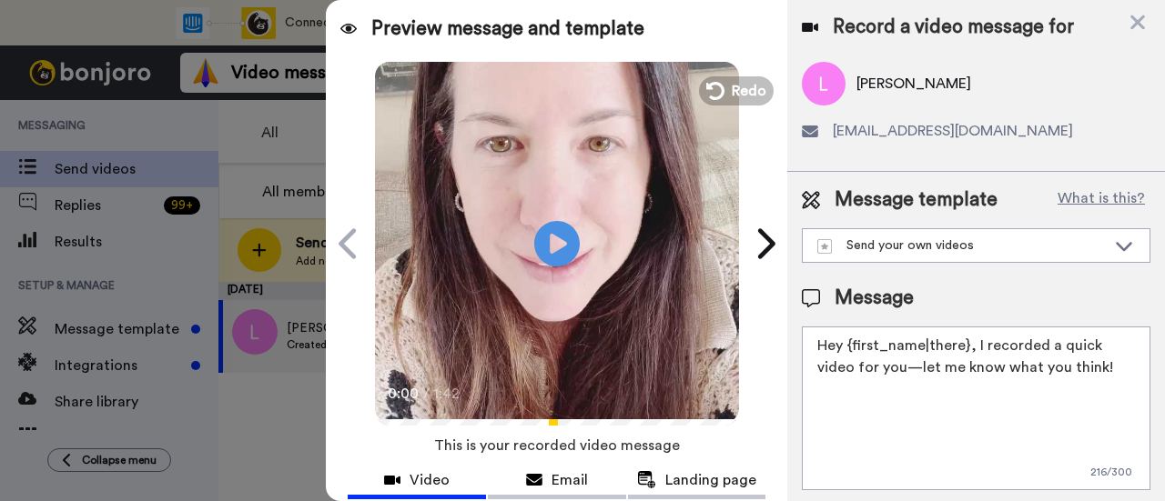
drag, startPoint x: 1114, startPoint y: 367, endPoint x: 973, endPoint y: 338, distance: 144.0
click at [973, 338] on textarea "Hey {first_name|there}, I recorded a quick video for you—let me know what you t…" at bounding box center [976, 409] width 349 height 164
paste textarea "welcome to SLP Elevate! I created a video welcome for you! Feel free to click r…"
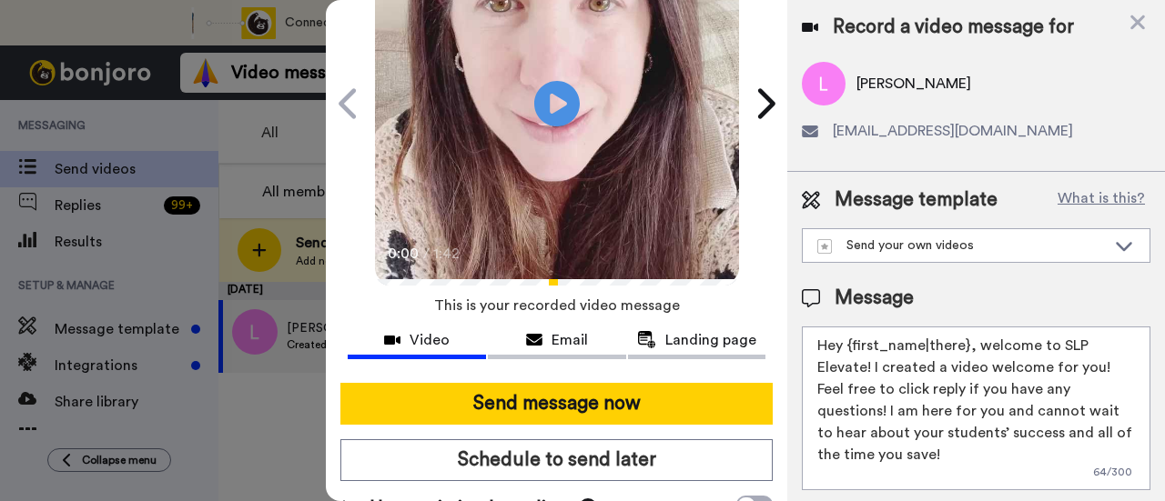
scroll to position [182, 0]
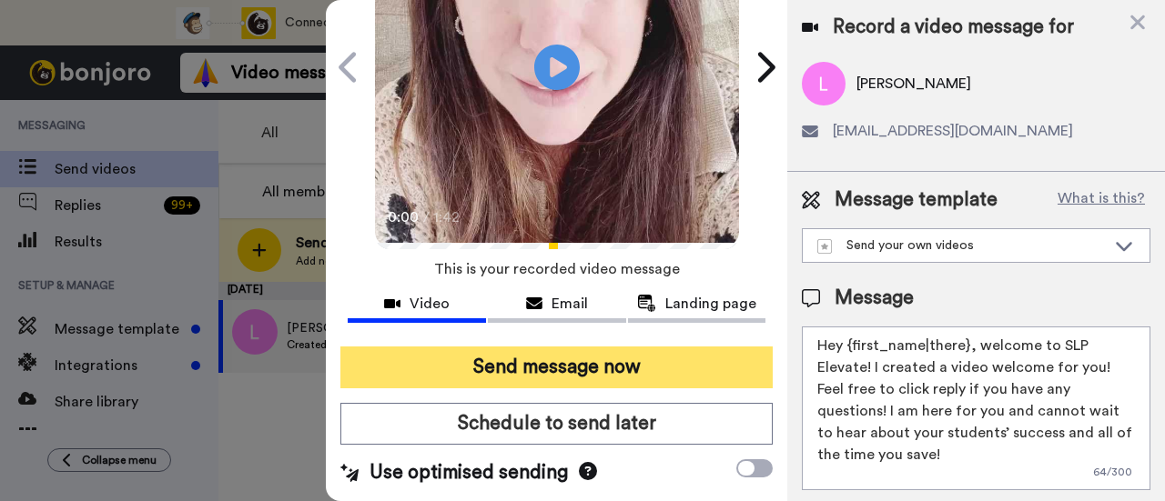
type textarea "Hey {first_name|there}, welcome to SLP Elevate! I created a video welcome for y…"
click at [575, 367] on button "Send message now" at bounding box center [556, 368] width 432 height 42
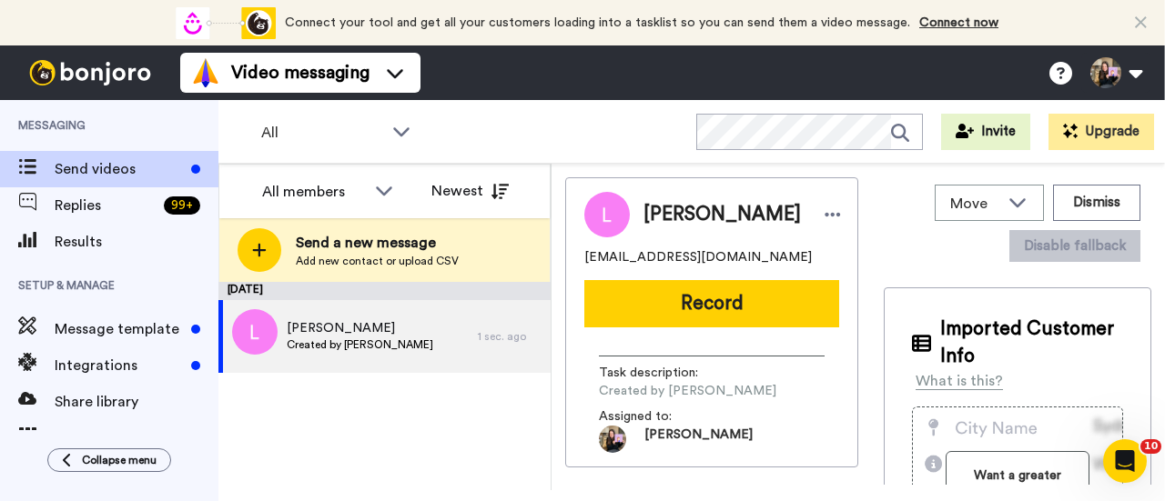
scroll to position [0, 0]
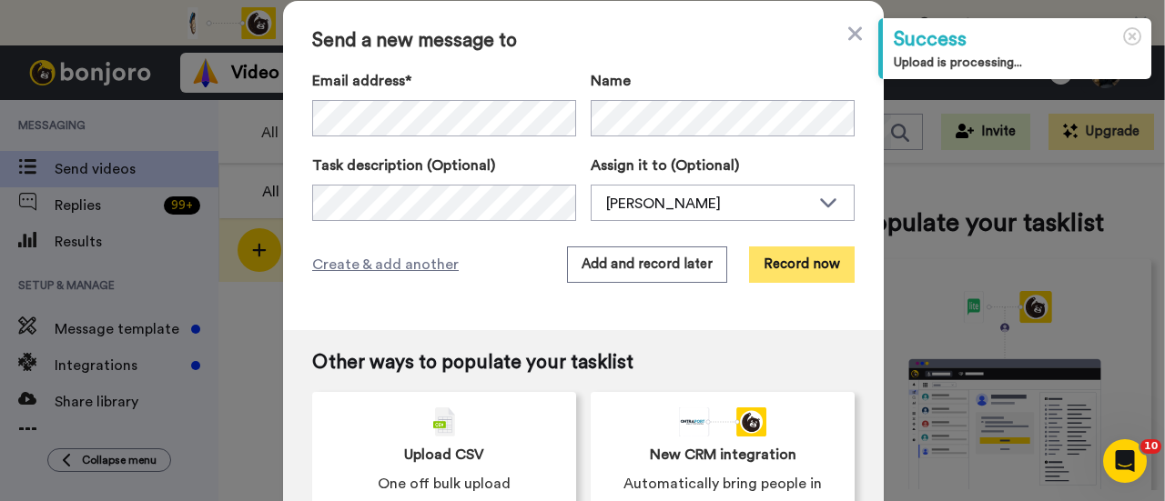
click at [784, 272] on button "Record now" at bounding box center [802, 265] width 106 height 36
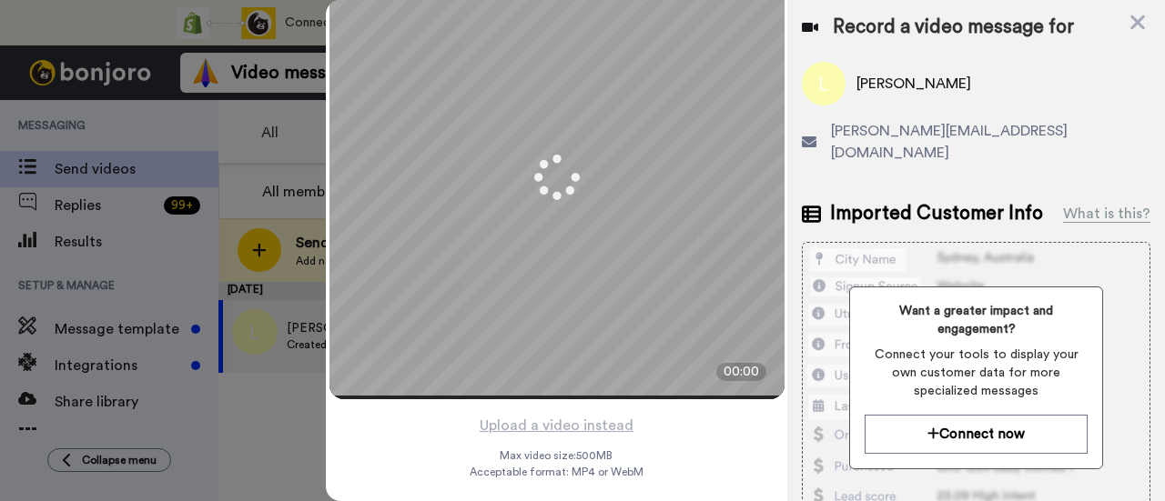
scroll to position [87, 0]
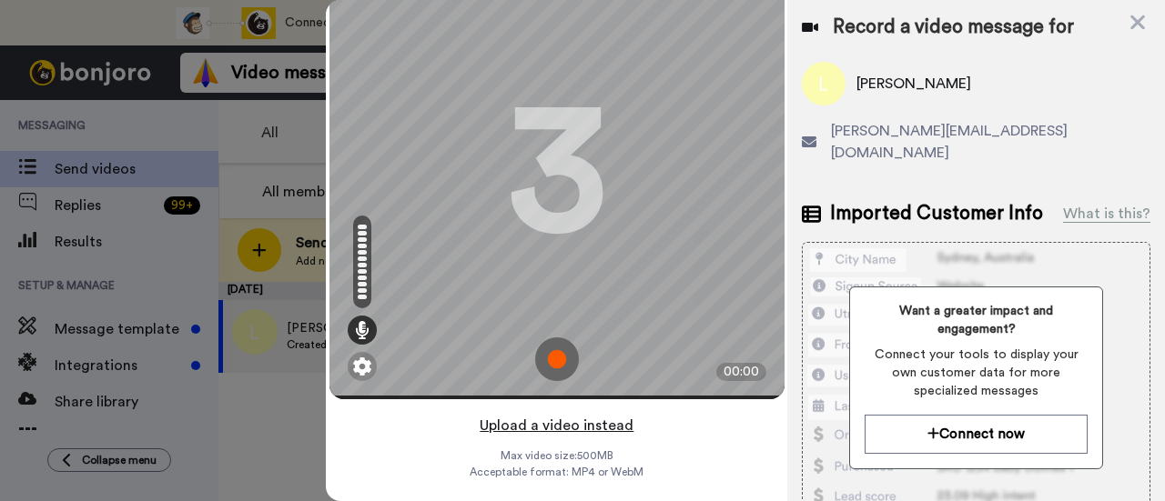
click at [586, 414] on button "Upload a video instead" at bounding box center [556, 426] width 165 height 24
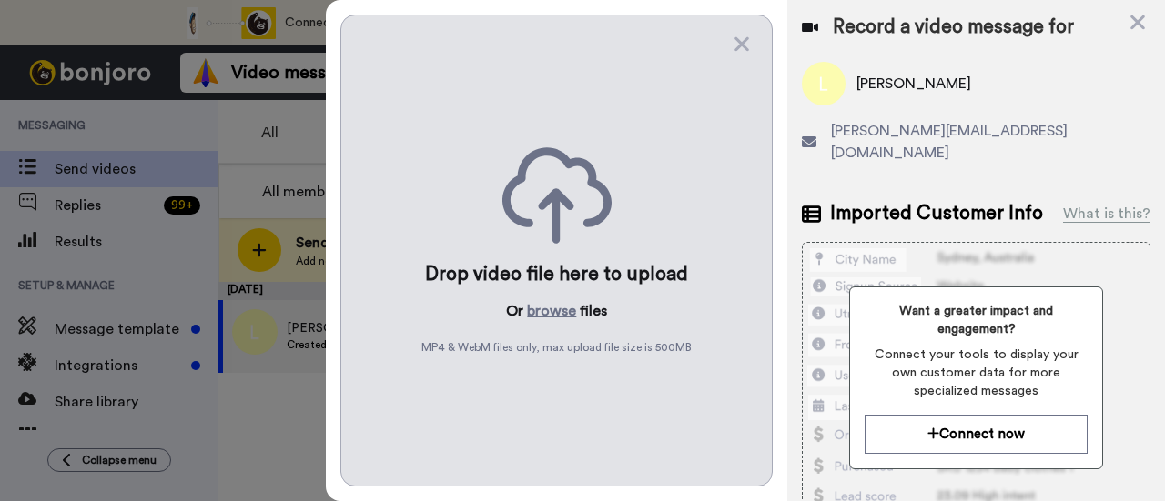
scroll to position [0, 0]
click at [561, 307] on button "browse" at bounding box center [551, 311] width 49 height 22
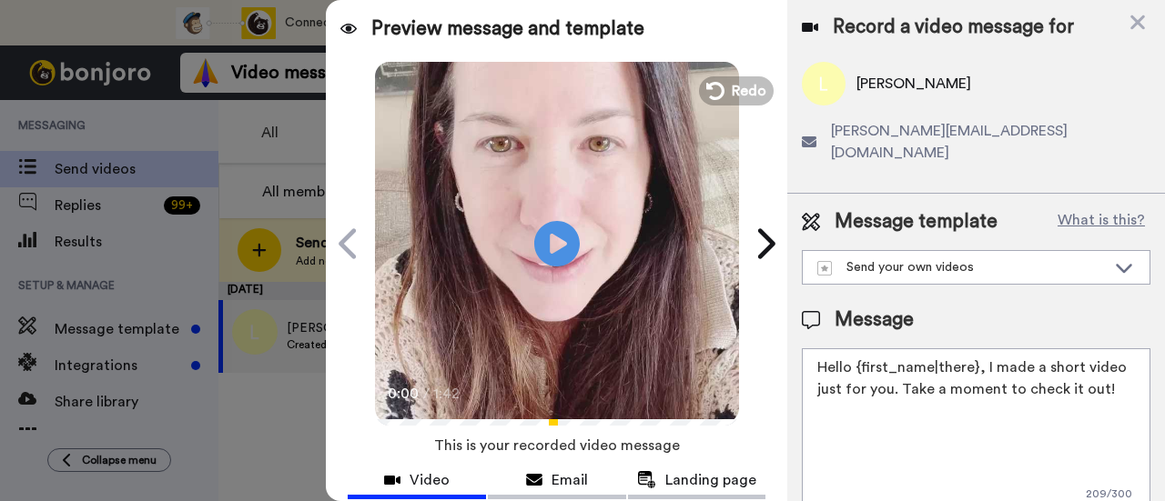
drag, startPoint x: 1120, startPoint y: 375, endPoint x: 982, endPoint y: 346, distance: 141.3
click at [982, 349] on textarea "Hello {first_name|there}, I made a short video just for you. Take a moment to c…" at bounding box center [976, 431] width 349 height 164
paste textarea "welcome to SLP Elevate! I created a video welcome for you! Feel free to click r…"
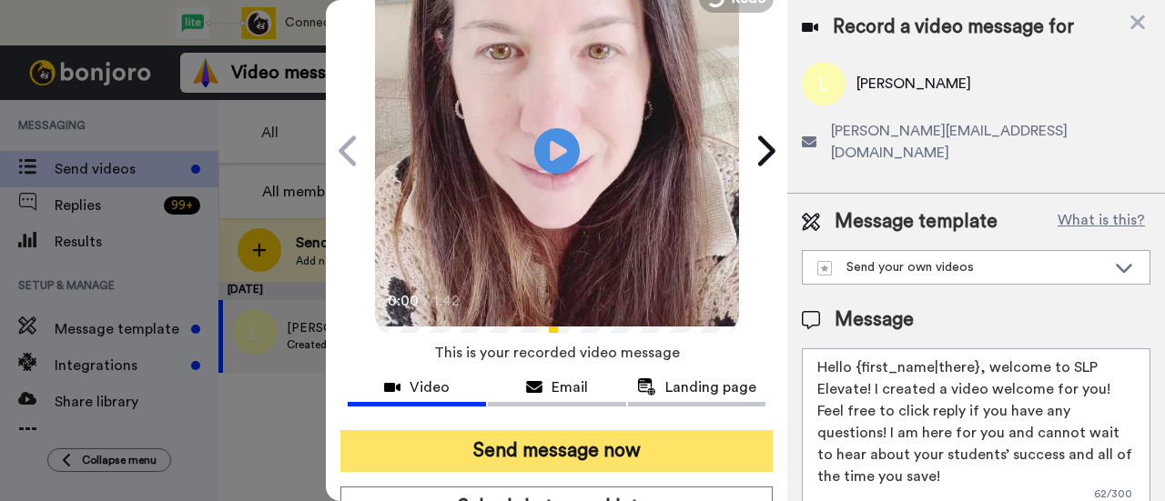
scroll to position [182, 0]
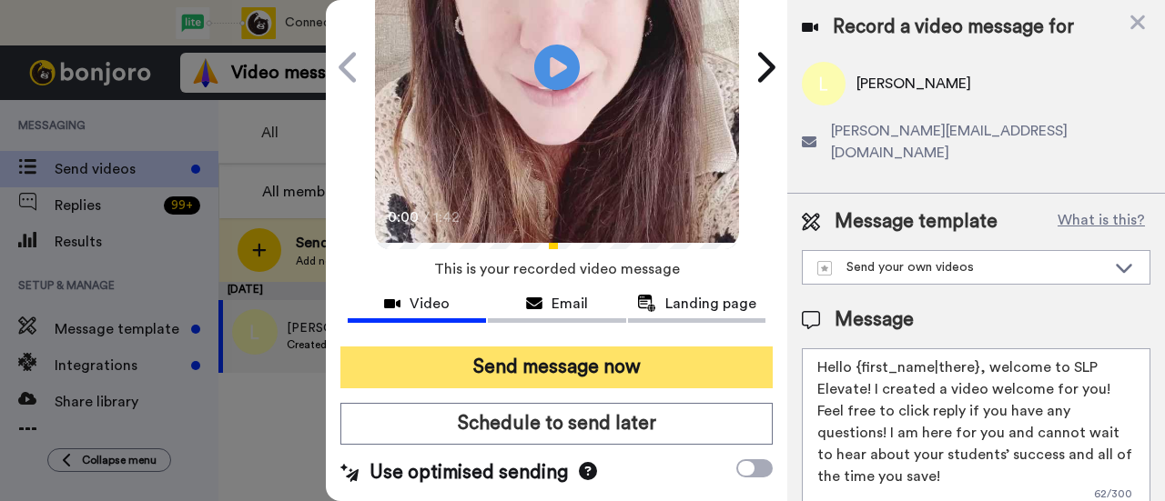
type textarea "Hello {first_name|there}, welcome to SLP Elevate! I created a video welcome for…"
click at [611, 368] on button "Send message now" at bounding box center [556, 368] width 432 height 42
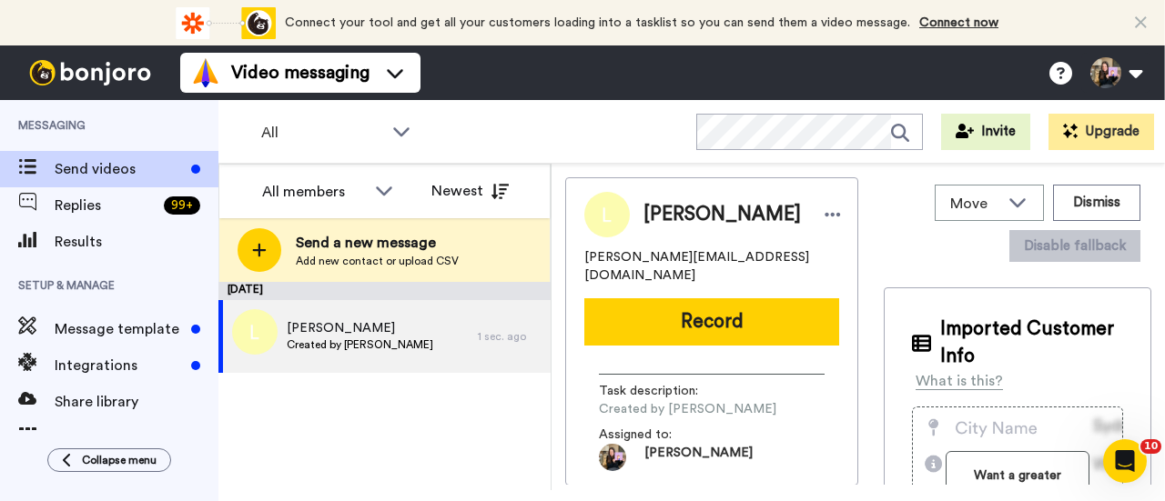
scroll to position [0, 0]
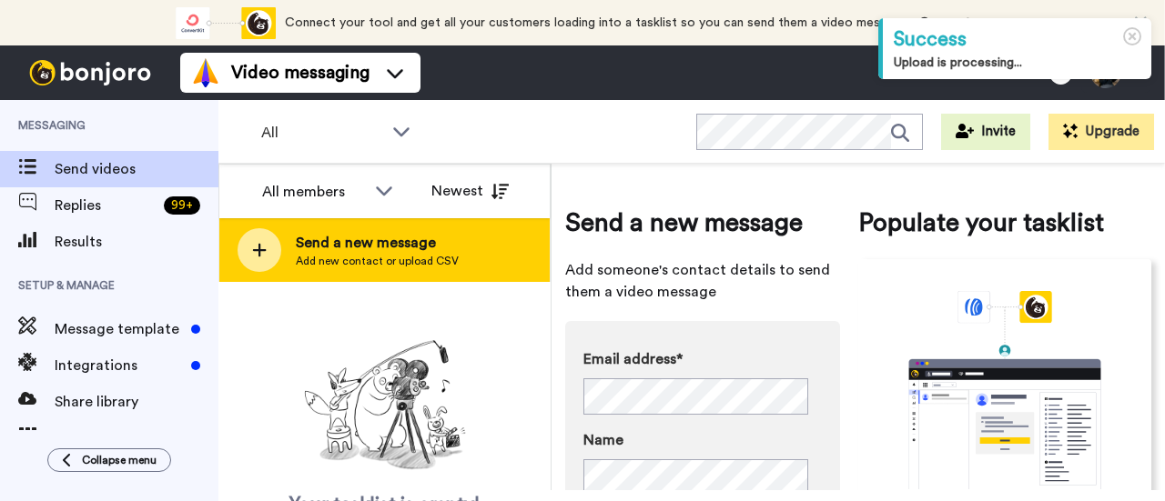
click at [517, 254] on div "Send a new message Add new contact or upload CSV" at bounding box center [384, 250] width 330 height 64
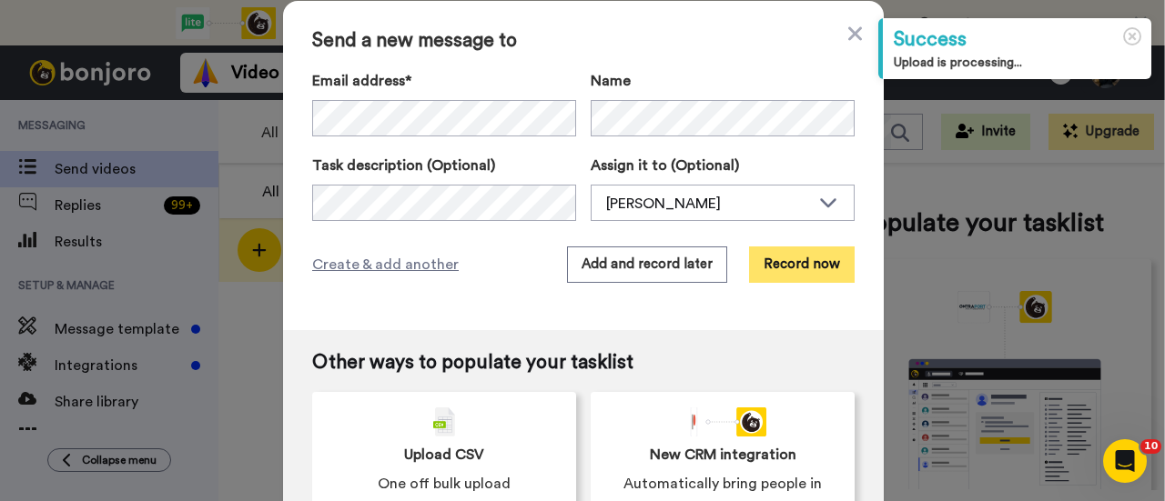
click at [810, 275] on button "Record now" at bounding box center [802, 265] width 106 height 36
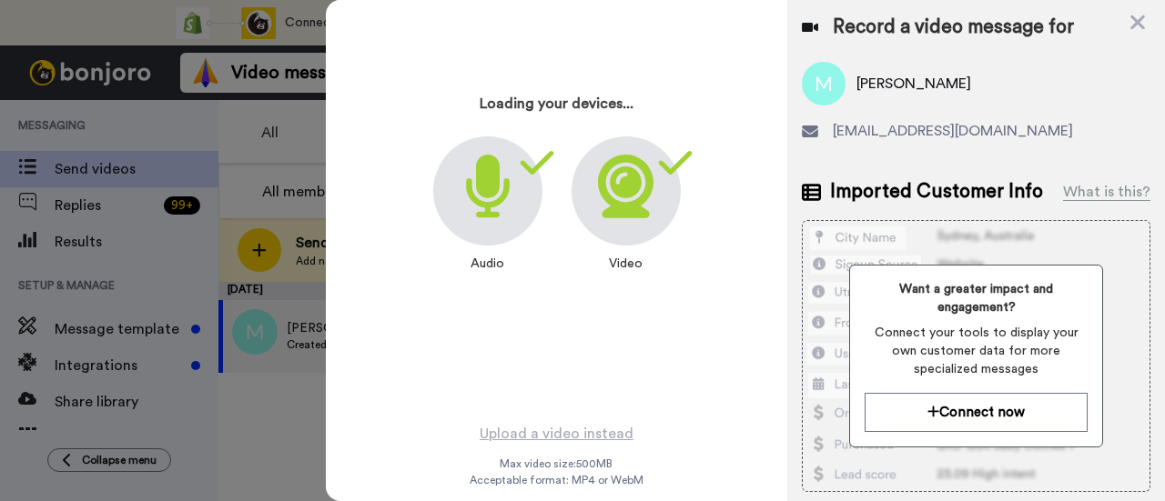
scroll to position [87, 0]
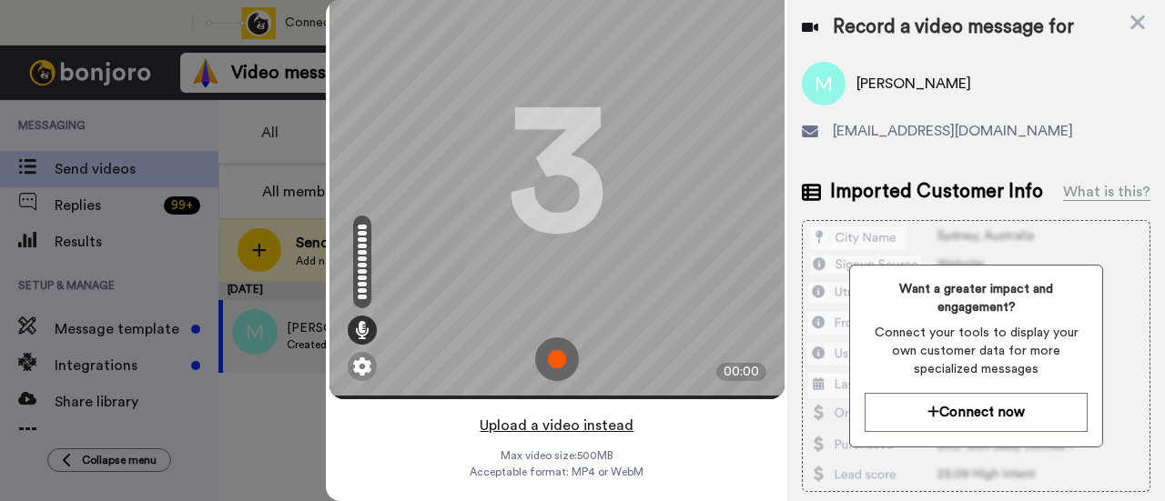
click at [585, 414] on button "Upload a video instead" at bounding box center [556, 426] width 165 height 24
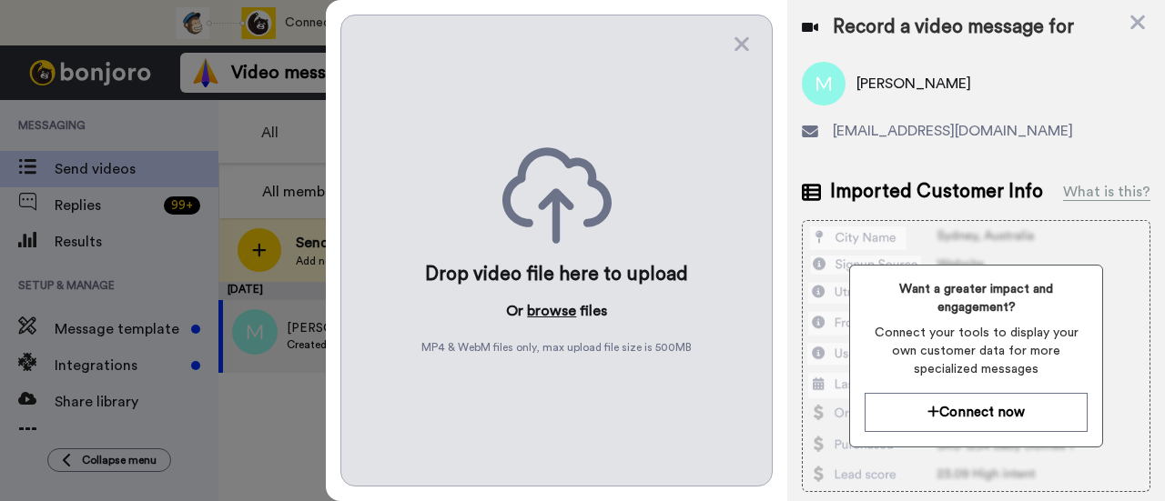
click at [550, 312] on button "browse" at bounding box center [551, 311] width 49 height 22
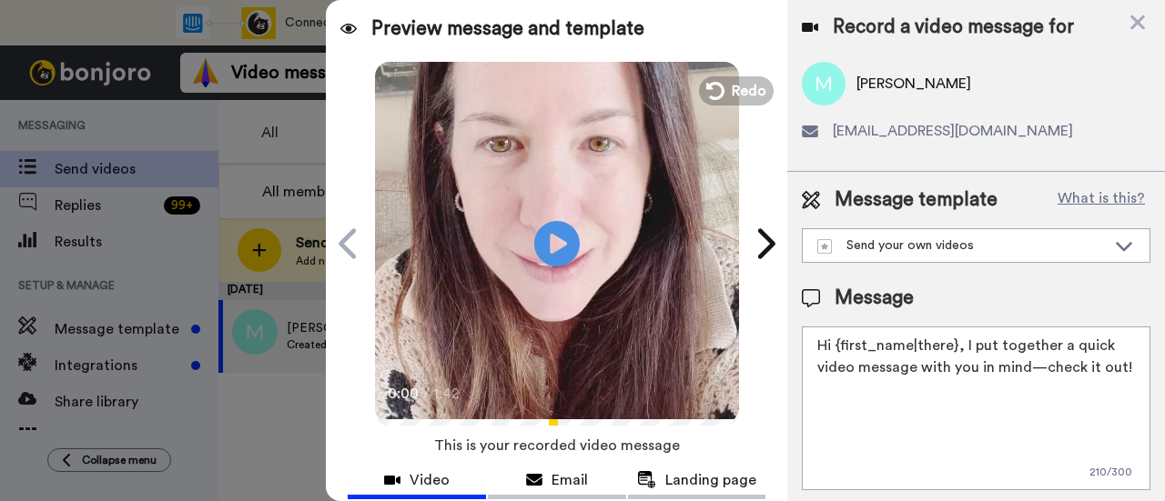
drag, startPoint x: 1006, startPoint y: 389, endPoint x: 963, endPoint y: 345, distance: 61.8
click at [963, 345] on textarea "Hi {first_name|there}, I put together a quick video message with you in mind—ch…" at bounding box center [976, 409] width 349 height 164
paste textarea "welcome to SLP Elevate! I created a video welcome for you! Feel free to click r…"
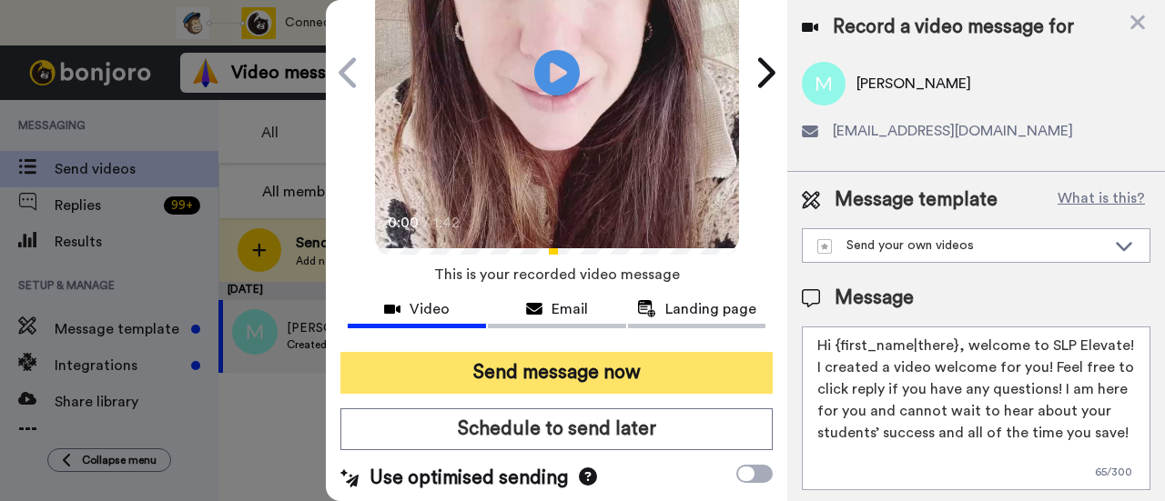
scroll to position [182, 0]
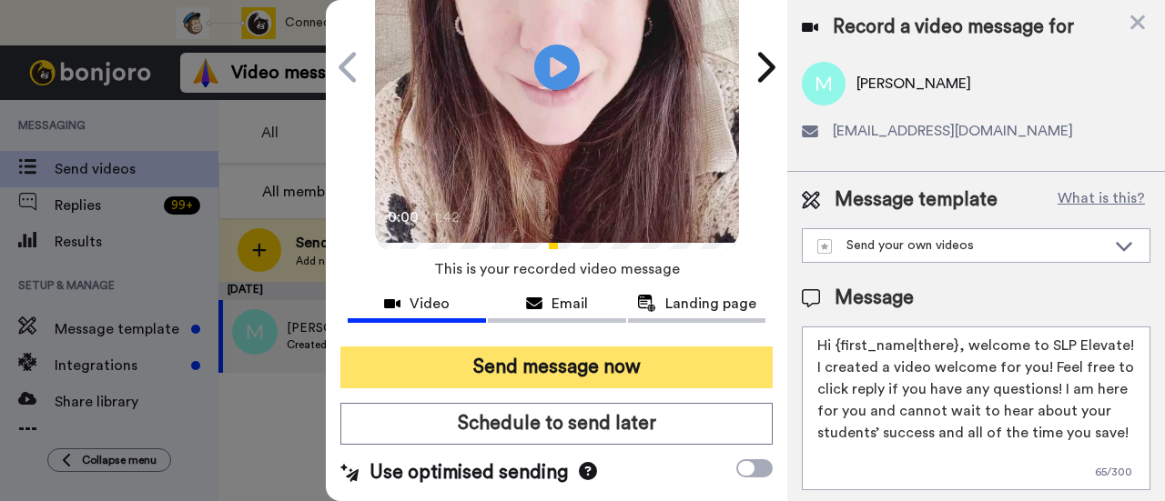
type textarea "Hi {first_name|there}, welcome to SLP Elevate! I created a video welcome for yo…"
click at [688, 361] on button "Send message now" at bounding box center [556, 368] width 432 height 42
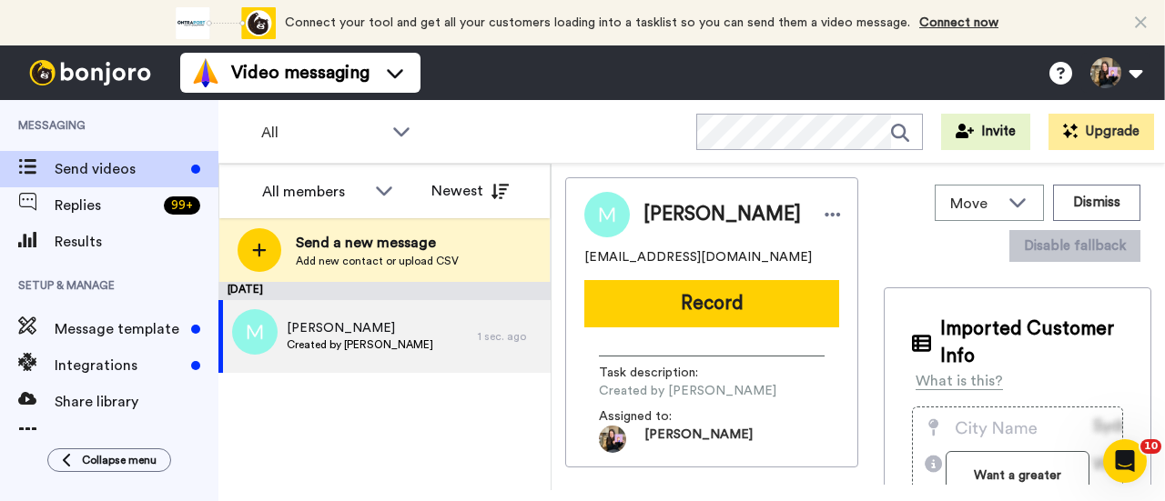
scroll to position [0, 0]
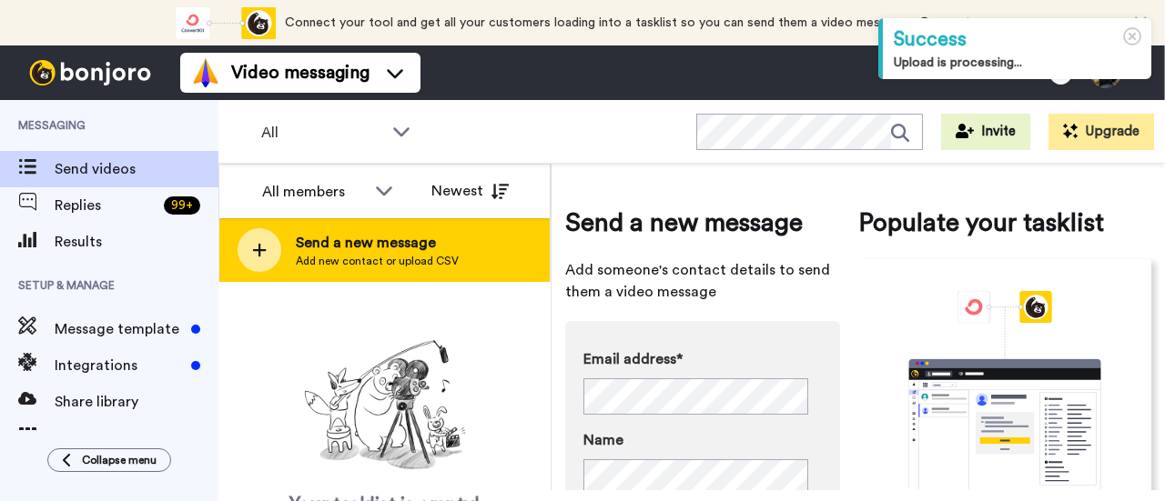
click at [429, 261] on span "Add new contact or upload CSV" at bounding box center [377, 261] width 163 height 15
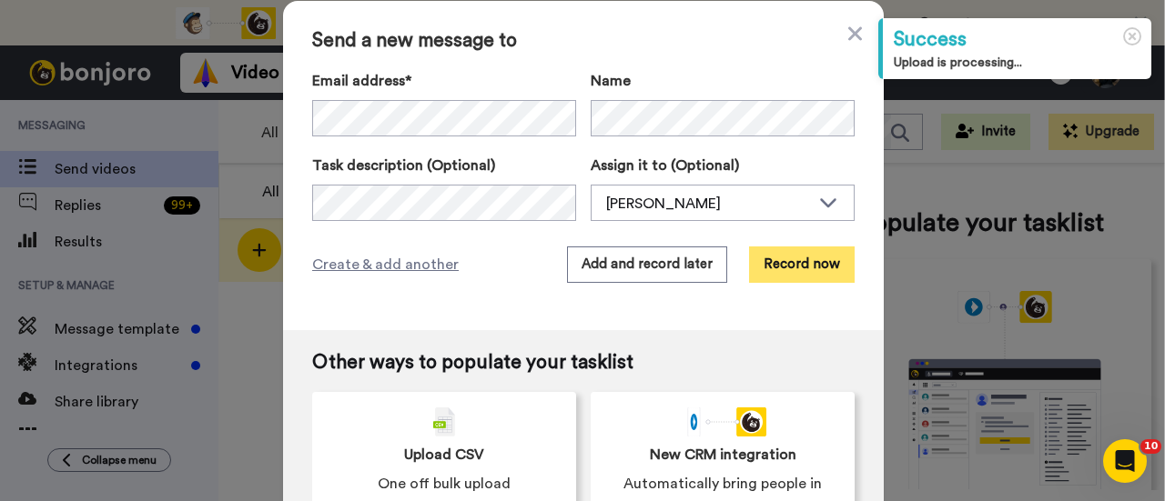
click at [787, 276] on button "Record now" at bounding box center [802, 265] width 106 height 36
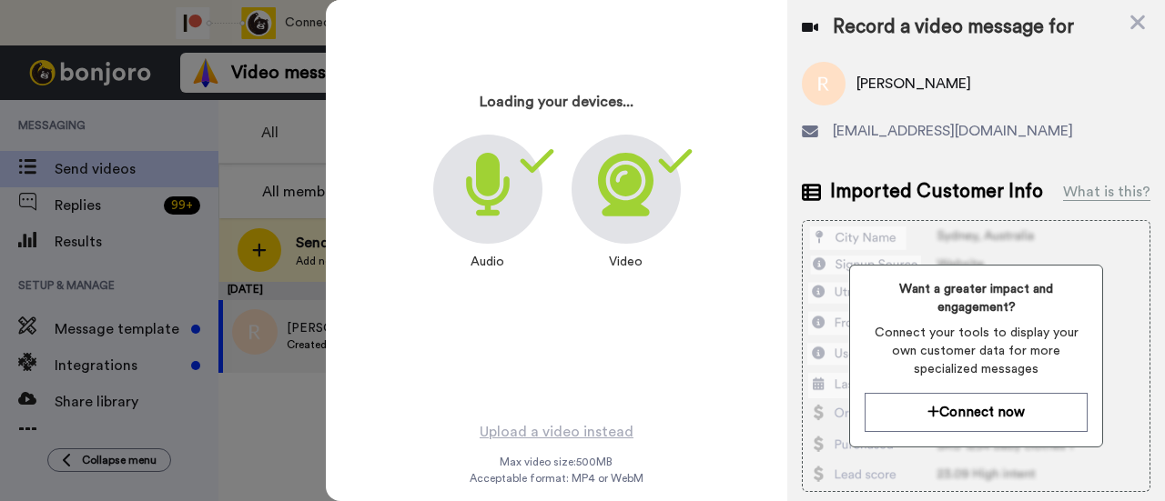
scroll to position [87, 0]
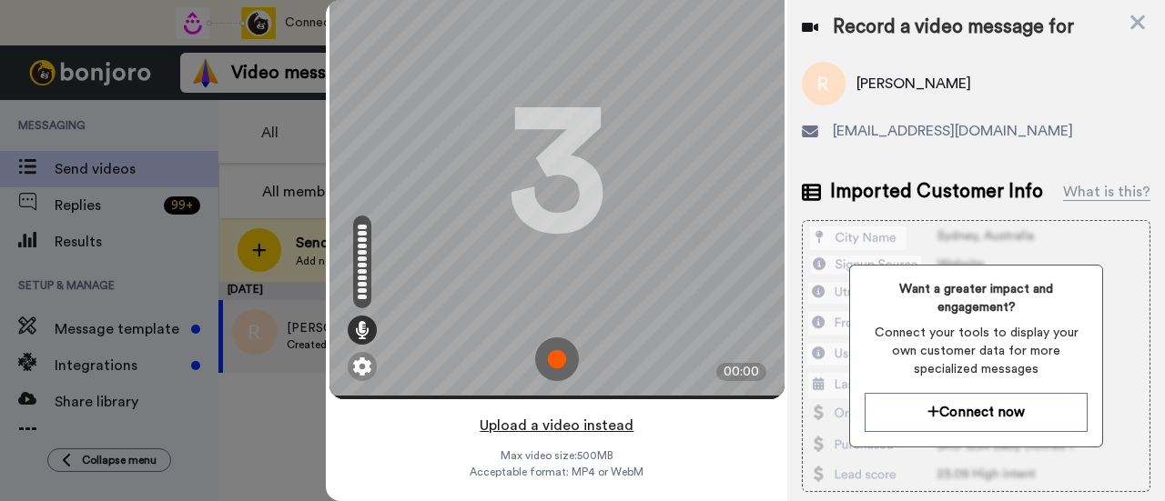
click at [620, 414] on button "Upload a video instead" at bounding box center [556, 426] width 165 height 24
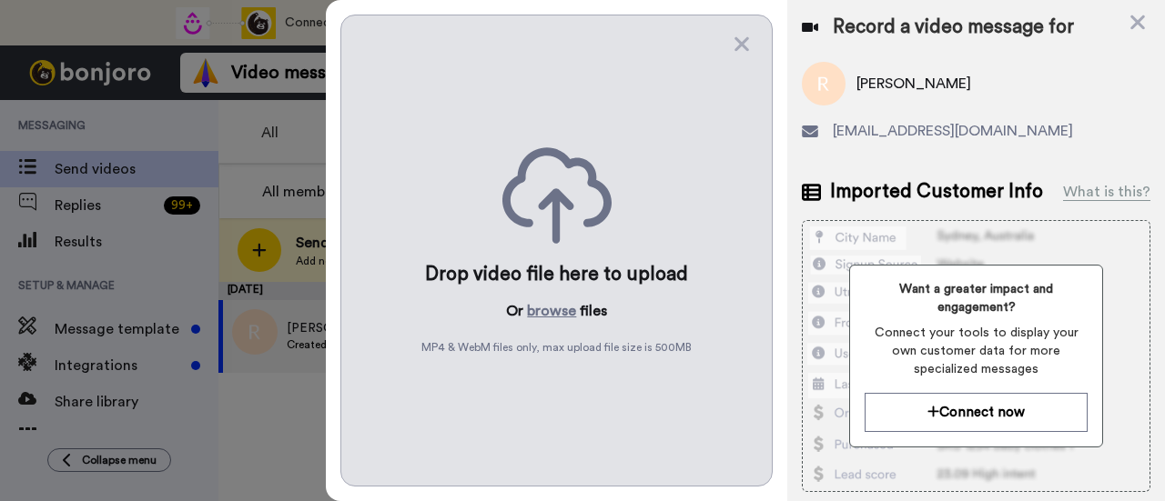
scroll to position [0, 0]
click at [565, 307] on button "browse" at bounding box center [551, 311] width 49 height 22
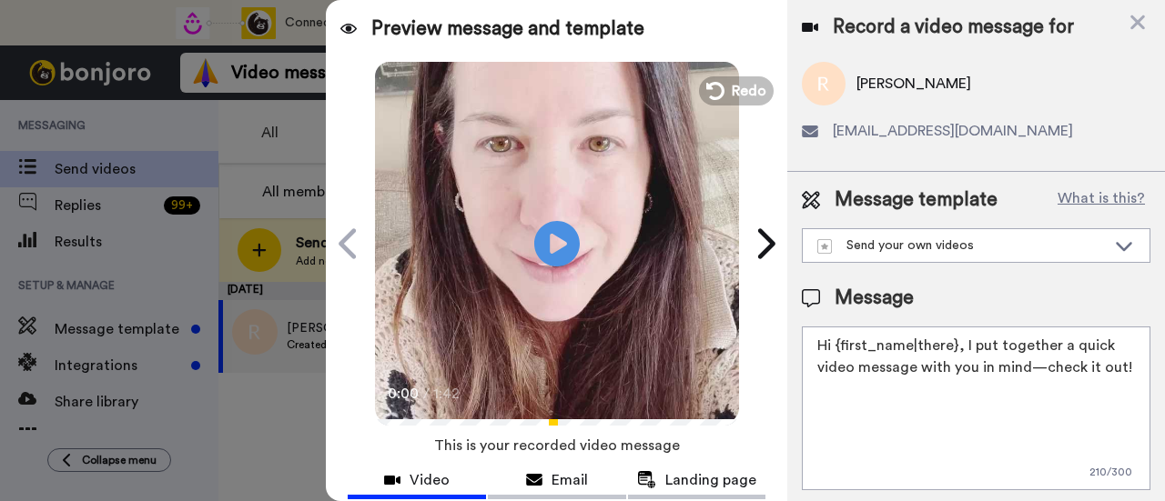
drag, startPoint x: 1004, startPoint y: 399, endPoint x: 962, endPoint y: 354, distance: 61.2
click at [962, 354] on textarea "Hi {first_name|there}, I put together a quick video message with you in mind—ch…" at bounding box center [976, 409] width 349 height 164
paste textarea "welcome to SLP Elevate! I created a video welcome for you! Feel free to click r…"
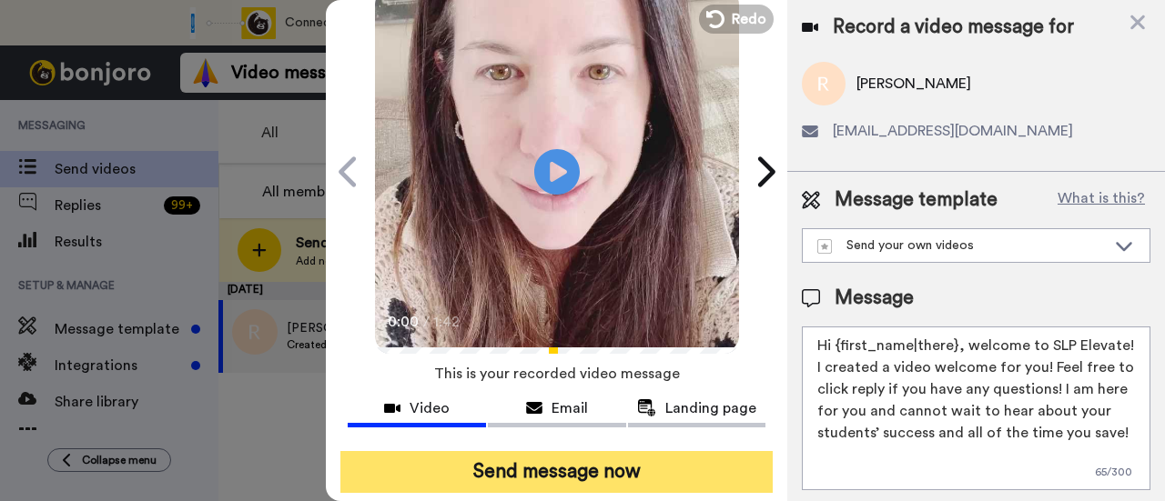
scroll to position [182, 0]
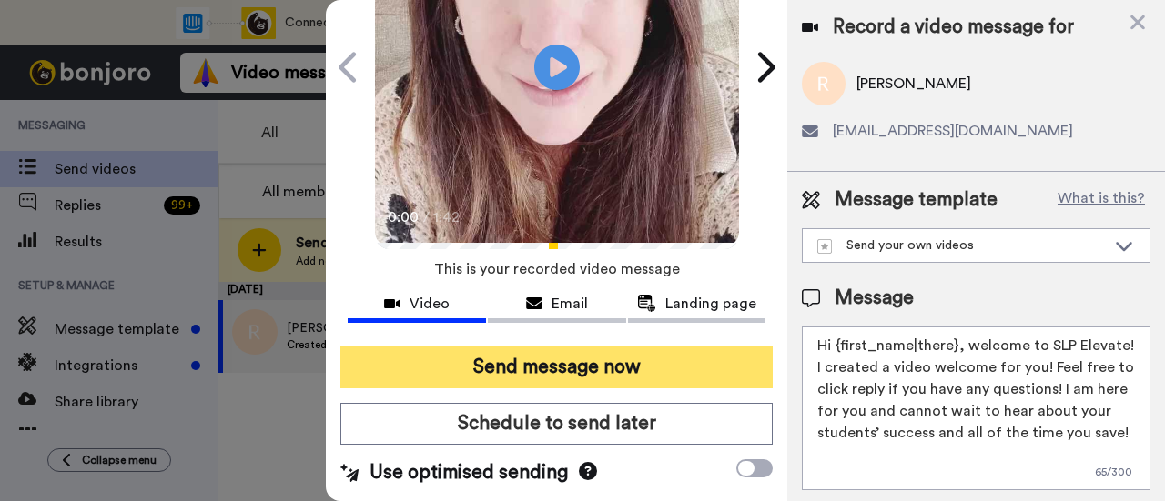
type textarea "Hi {first_name|there}, welcome to SLP Elevate! I created a video welcome for yo…"
click at [700, 374] on button "Send message now" at bounding box center [556, 368] width 432 height 42
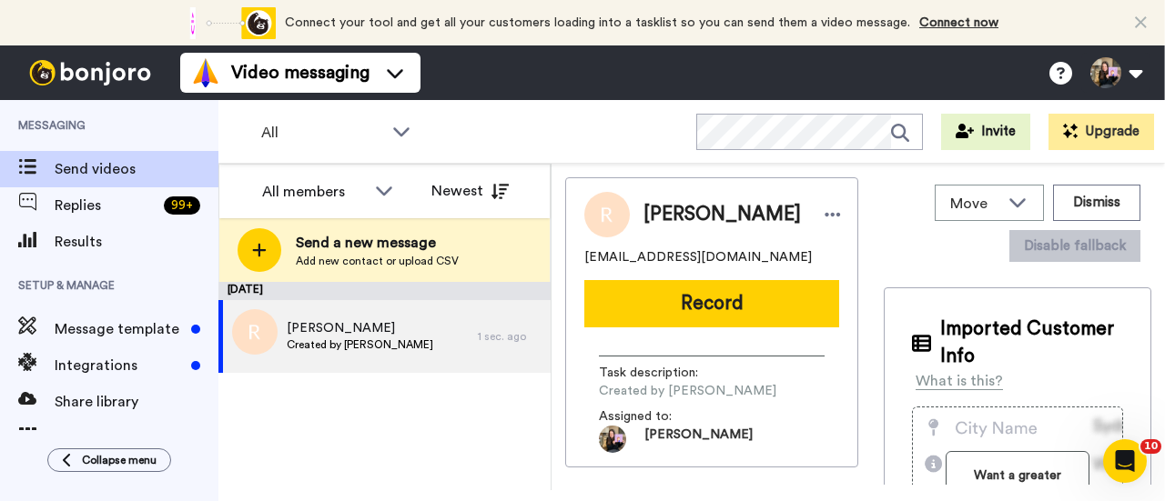
scroll to position [0, 0]
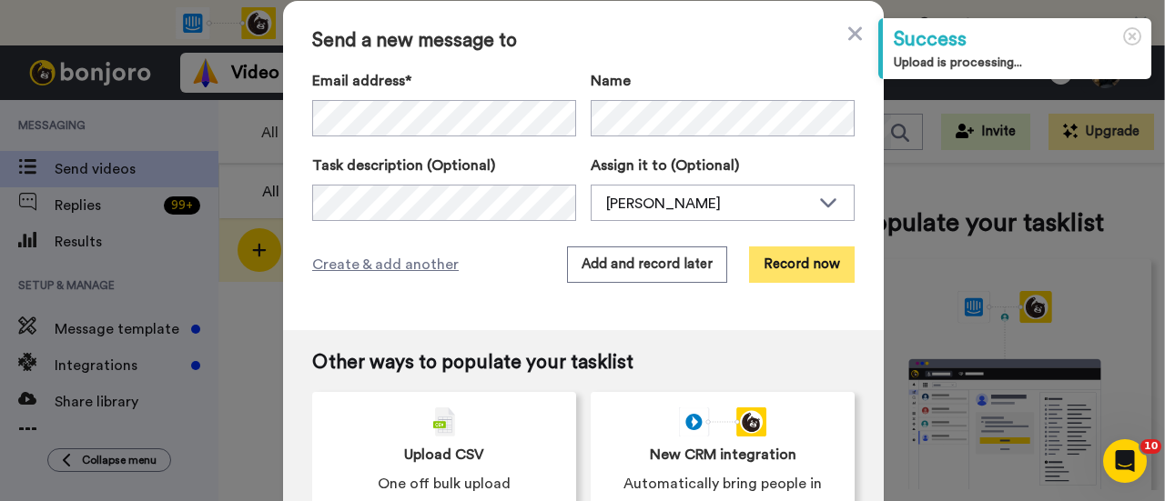
click at [821, 276] on button "Record now" at bounding box center [802, 265] width 106 height 36
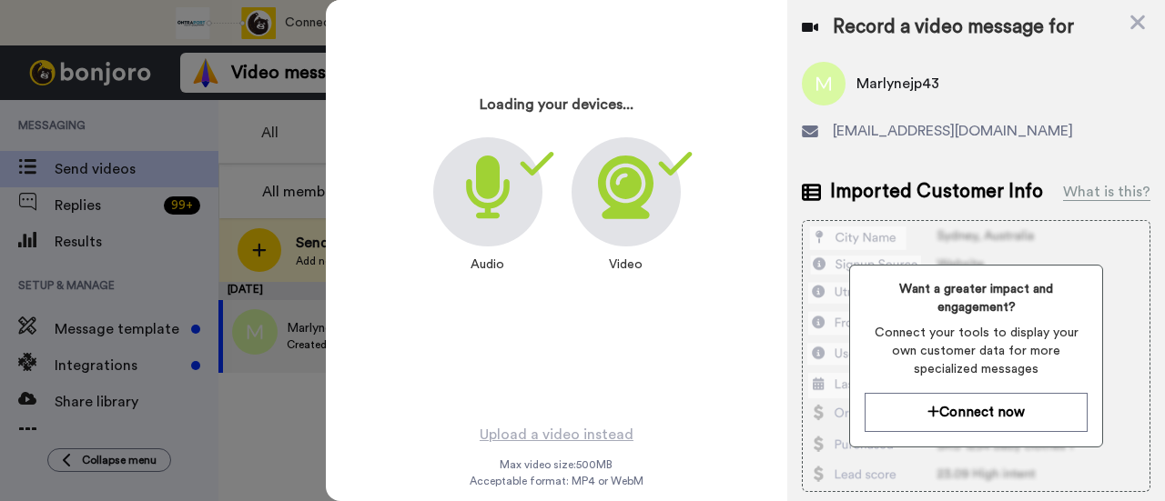
scroll to position [87, 0]
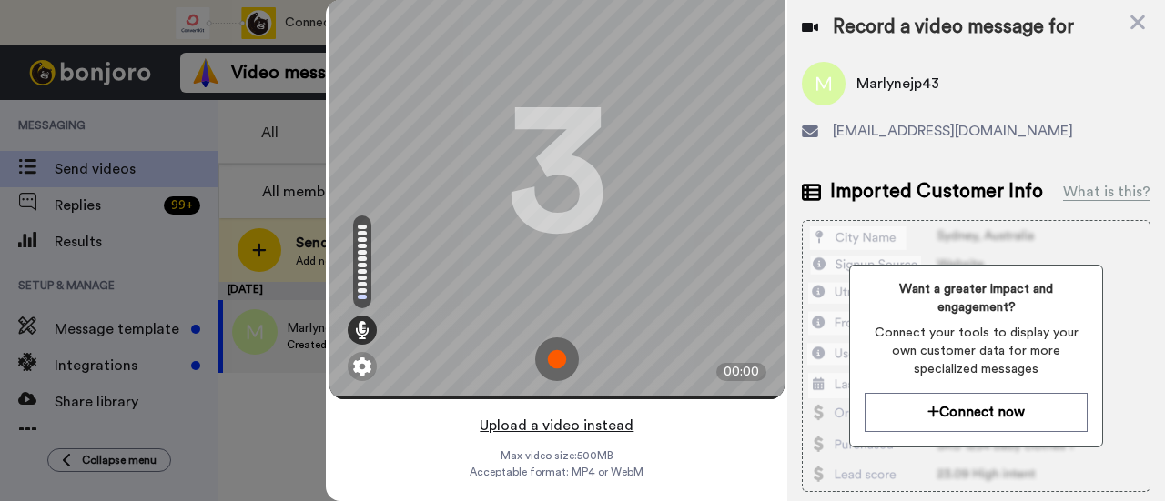
click at [613, 414] on button "Upload a video instead" at bounding box center [556, 426] width 165 height 24
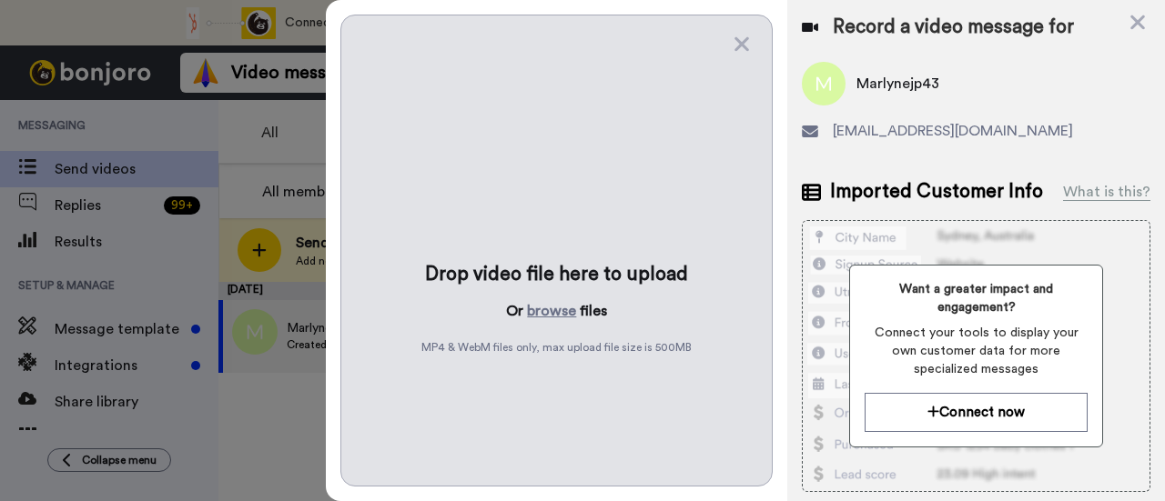
scroll to position [0, 0]
click at [561, 310] on button "browse" at bounding box center [551, 311] width 49 height 22
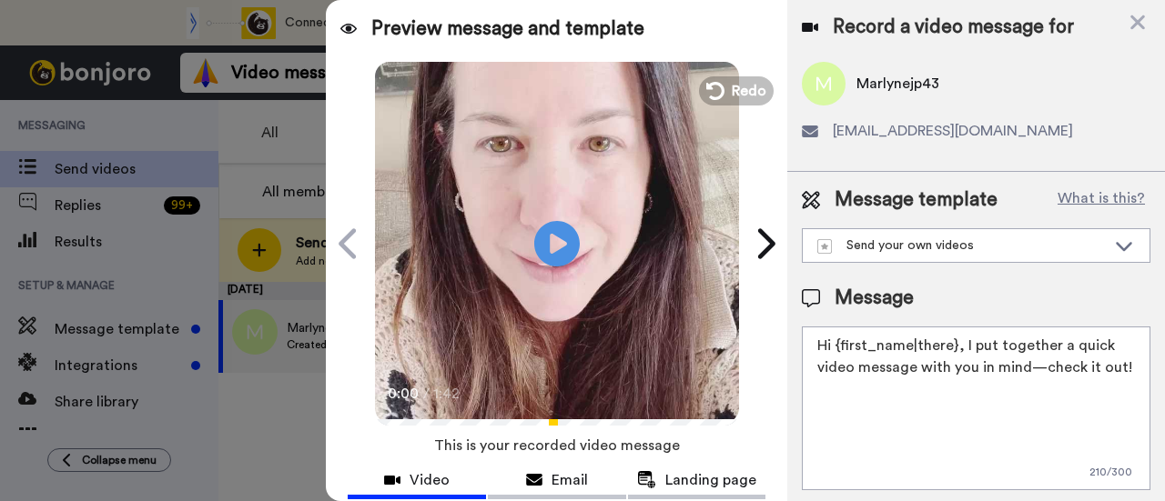
drag, startPoint x: 999, startPoint y: 394, endPoint x: 963, endPoint y: 349, distance: 58.3
click at [963, 349] on textarea "Hi {first_name|there}, I put together a quick video message with you in mind—ch…" at bounding box center [976, 409] width 349 height 164
paste textarea "welcome to SLP Elevate! I created a video welcome for you! Feel free to click r…"
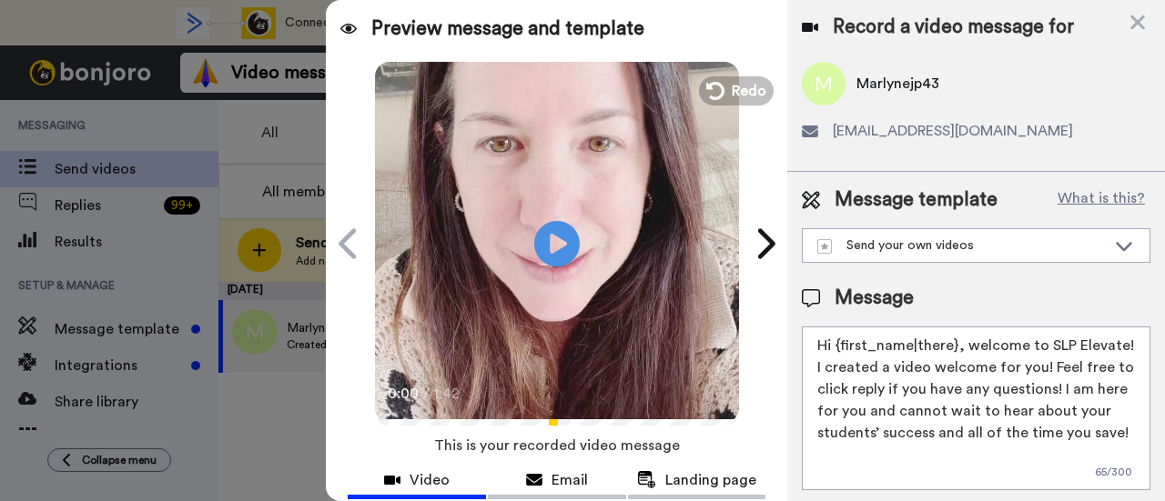
scroll to position [182, 0]
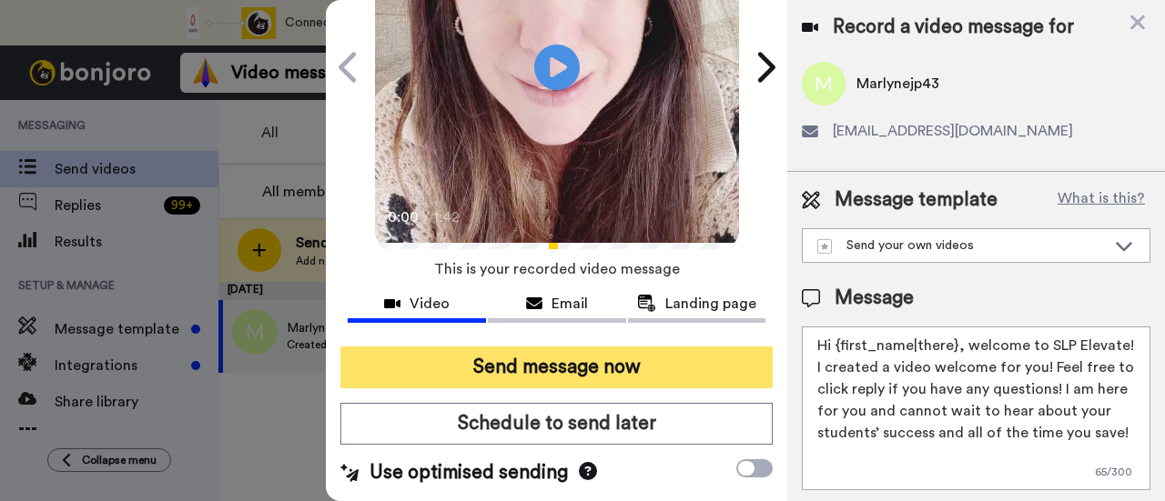
type textarea "Hi {first_name|there}, welcome to SLP Elevate! I created a video welcome for yo…"
click at [692, 367] on button "Send message now" at bounding box center [556, 368] width 432 height 42
